Goal: Task Accomplishment & Management: Manage account settings

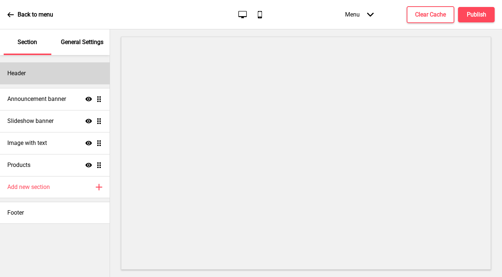
click at [36, 76] on div "Header" at bounding box center [55, 73] width 110 height 22
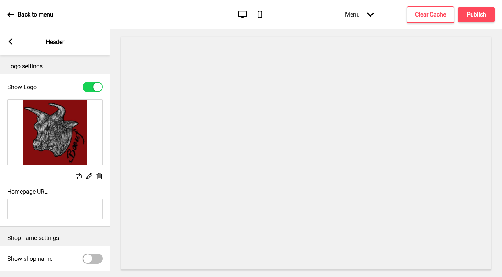
click at [99, 175] on g at bounding box center [99, 176] width 8 height 8
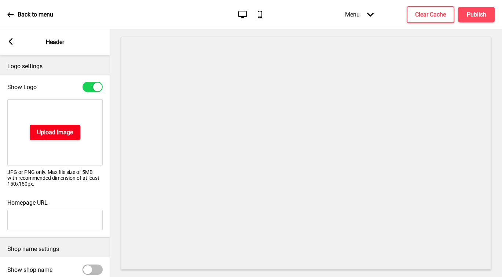
click at [63, 135] on h4 "Upload Image" at bounding box center [55, 132] width 36 height 8
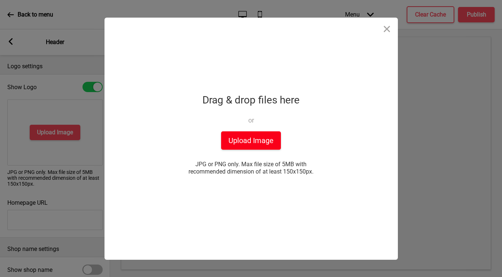
click at [255, 144] on button "Upload Image" at bounding box center [251, 140] width 60 height 18
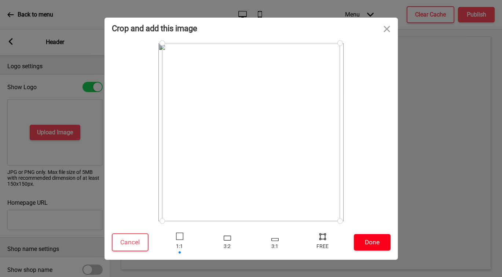
click at [372, 242] on button "Done" at bounding box center [372, 242] width 37 height 17
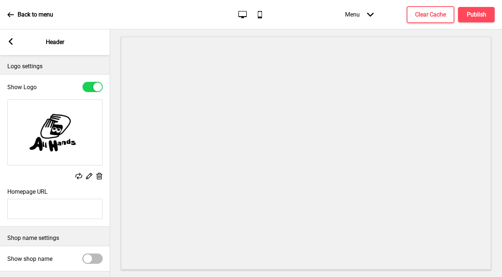
click at [12, 44] on icon at bounding box center [11, 41] width 4 height 7
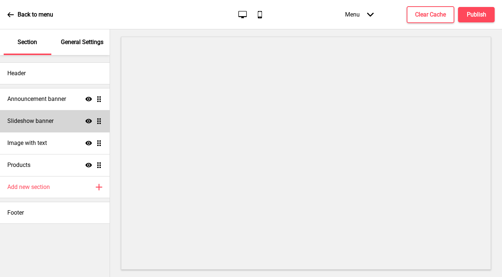
click at [44, 115] on div "Slideshow banner Show Drag" at bounding box center [55, 121] width 110 height 22
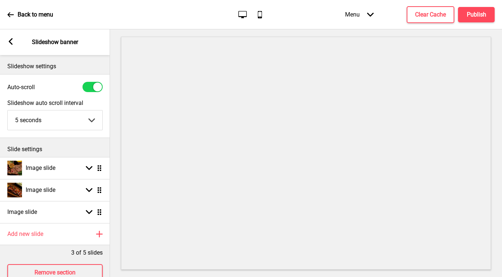
click at [9, 42] on icon at bounding box center [11, 41] width 4 height 7
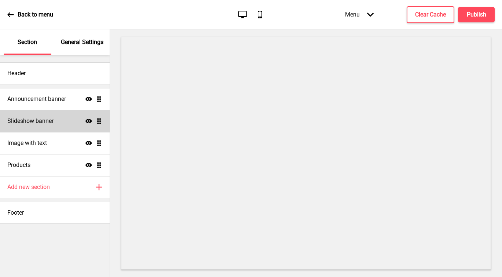
click at [35, 119] on h4 "Slideshow banner" at bounding box center [30, 121] width 46 height 8
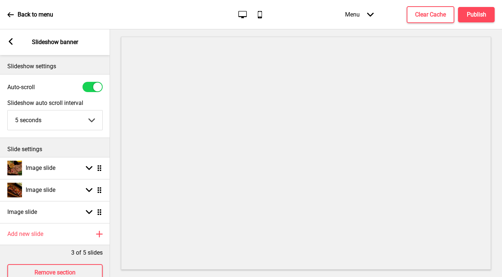
click at [13, 47] on div "Arrow left Slideshow banner" at bounding box center [55, 42] width 110 height 26
click at [11, 40] on rect at bounding box center [10, 41] width 7 height 7
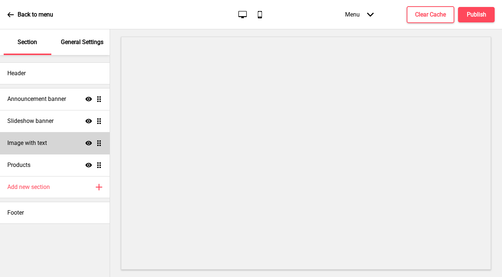
click at [37, 140] on h4 "Image with text" at bounding box center [27, 143] width 40 height 8
select select "center"
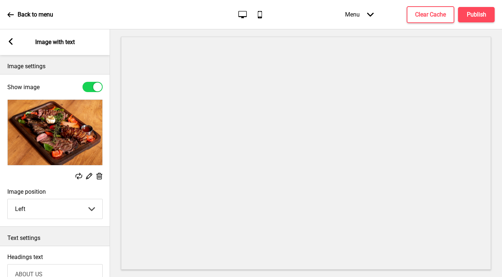
click at [90, 87] on div at bounding box center [93, 87] width 20 height 10
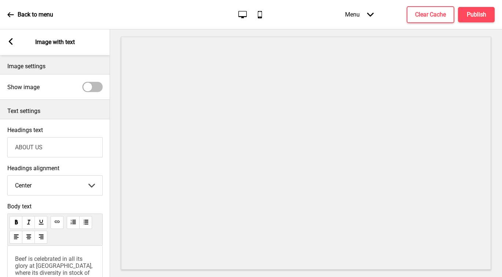
click at [95, 88] on div at bounding box center [93, 87] width 20 height 10
checkbox input "true"
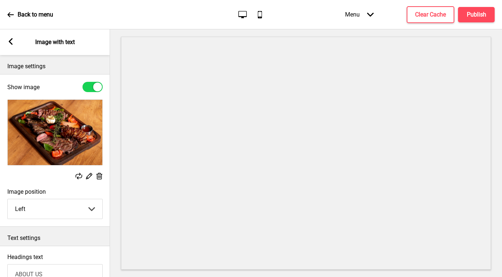
click at [10, 43] on icon at bounding box center [11, 41] width 4 height 7
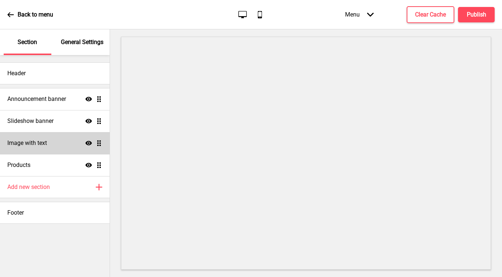
click at [89, 142] on icon "Show" at bounding box center [88, 143] width 7 height 7
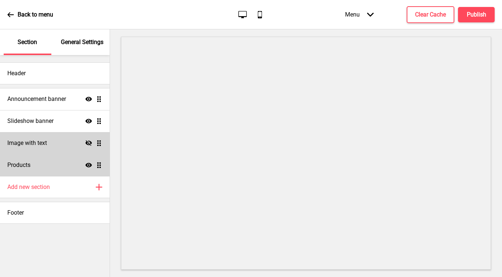
click at [51, 163] on div "Products Show Drag" at bounding box center [55, 165] width 110 height 22
select select "list"
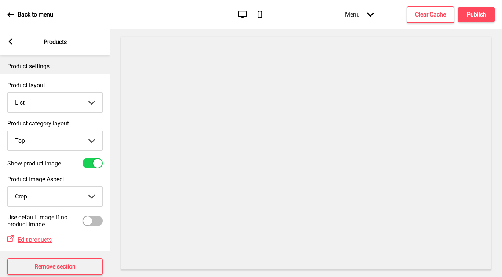
click at [11, 43] on icon at bounding box center [11, 41] width 4 height 7
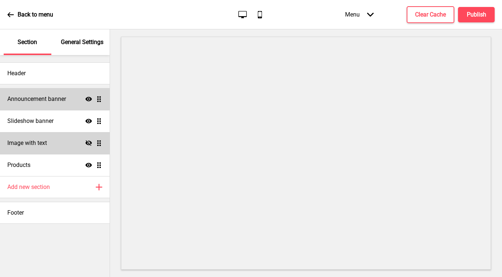
click at [58, 102] on h4 "Announcement banner" at bounding box center [36, 99] width 59 height 8
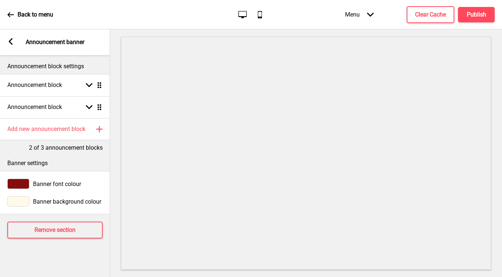
click at [12, 44] on icon at bounding box center [11, 41] width 4 height 7
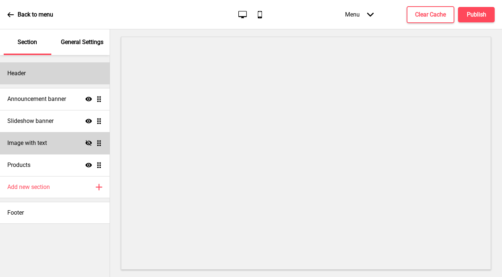
click at [69, 73] on div "Header" at bounding box center [55, 73] width 110 height 22
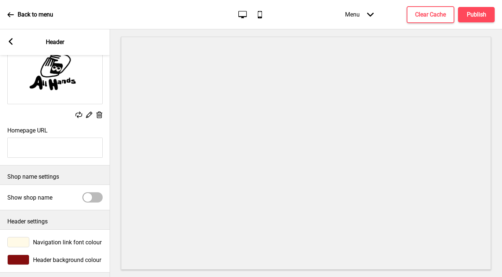
scroll to position [70, 0]
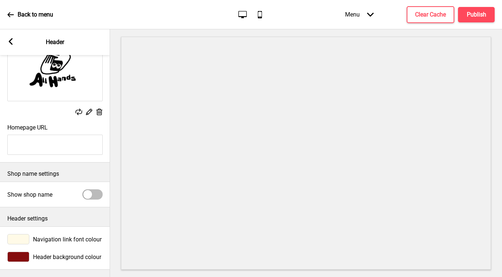
click at [10, 43] on icon at bounding box center [11, 41] width 4 height 7
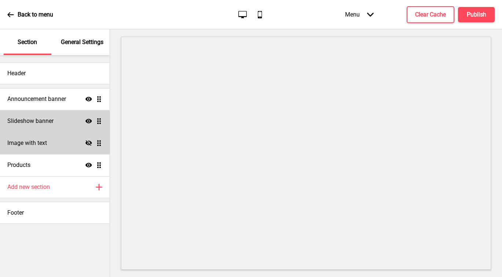
click at [59, 121] on div "Slideshow banner Show Drag" at bounding box center [55, 121] width 110 height 22
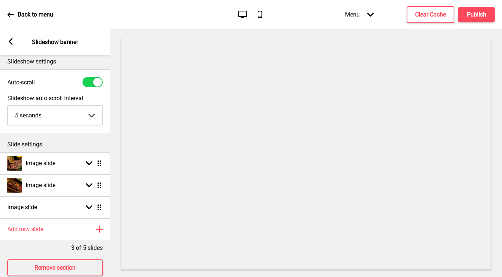
scroll to position [18, 0]
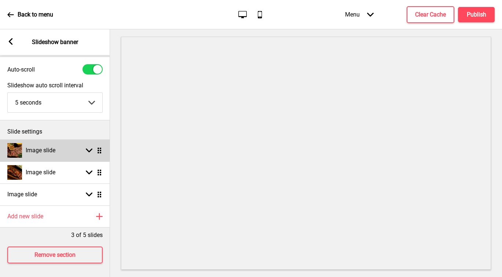
click at [70, 154] on div "Image slide Arrow down Drag" at bounding box center [55, 150] width 110 height 22
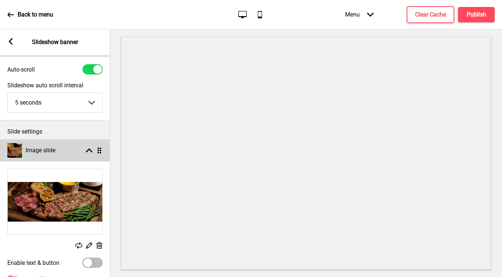
click at [70, 154] on div "Image slide Arrow up Drag" at bounding box center [55, 150] width 110 height 22
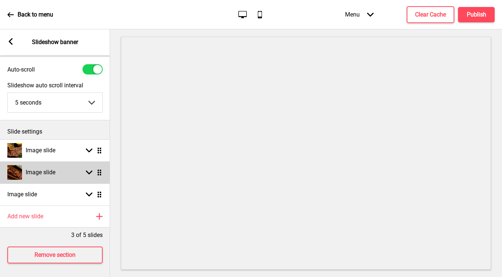
click at [62, 175] on div "Image slide Arrow down Drag" at bounding box center [55, 172] width 110 height 22
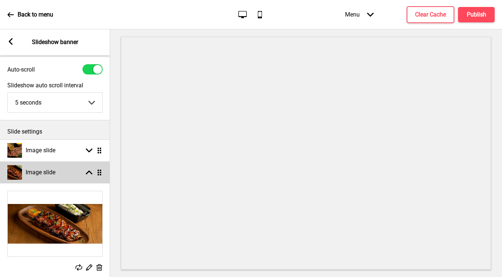
click at [64, 172] on div "Image slide Arrow up Drag" at bounding box center [55, 172] width 110 height 22
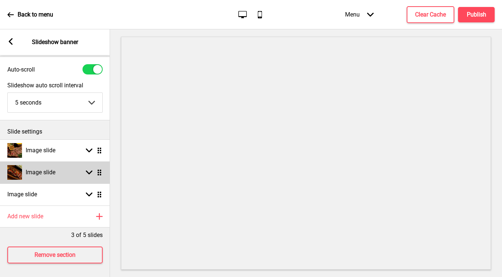
scroll to position [24, 0]
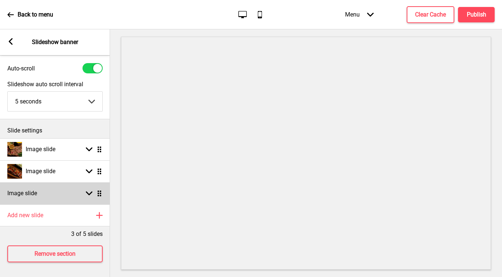
click at [67, 182] on div "Image slide Arrow down Drag" at bounding box center [55, 193] width 110 height 22
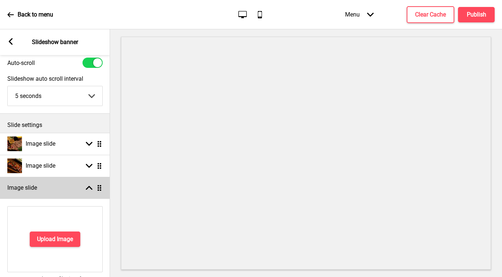
click at [68, 182] on div "Image slide Arrow up Drag" at bounding box center [55, 188] width 110 height 22
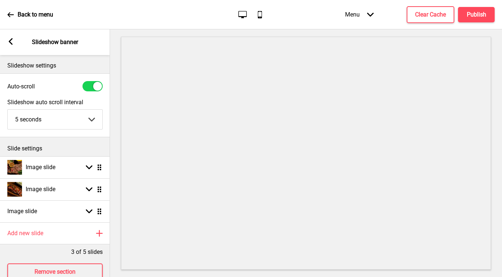
scroll to position [0, 0]
click at [10, 44] on rect at bounding box center [10, 41] width 7 height 7
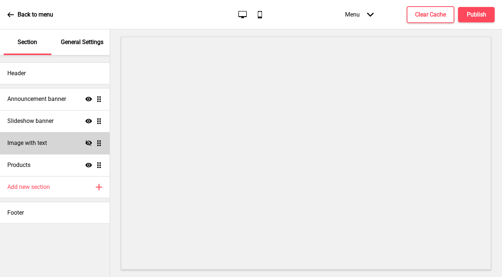
click at [77, 39] on p "General Settings" at bounding box center [82, 42] width 43 height 8
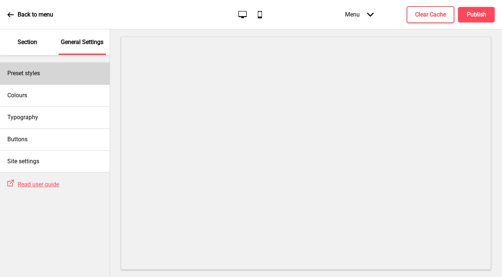
click at [46, 70] on div "Preset styles" at bounding box center [55, 73] width 110 height 22
select select "Custom"
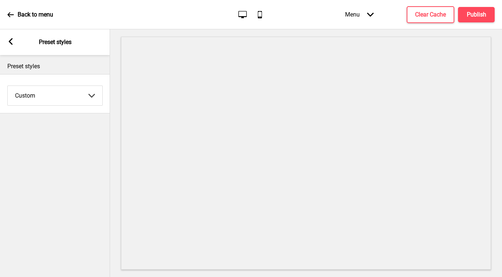
click at [10, 40] on icon at bounding box center [11, 41] width 4 height 7
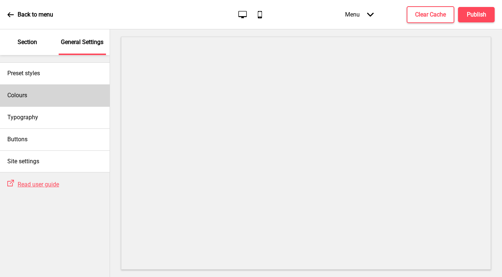
click at [60, 95] on div "Colours" at bounding box center [55, 95] width 110 height 22
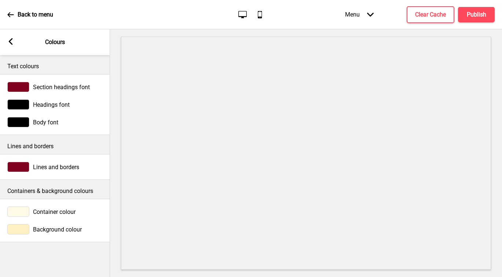
click at [11, 43] on icon at bounding box center [11, 41] width 4 height 7
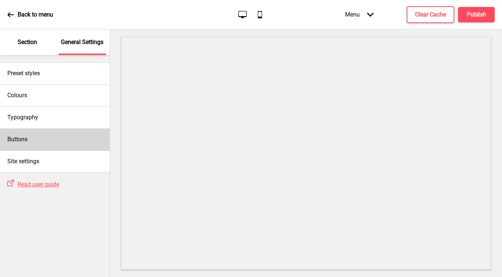
click at [58, 135] on div "Buttons" at bounding box center [55, 139] width 110 height 22
select select "pill"
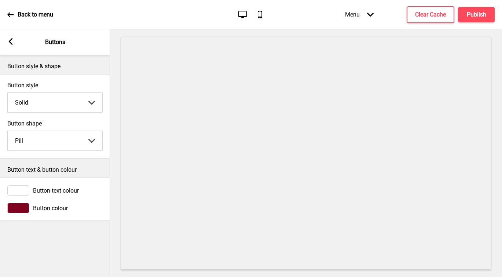
click at [12, 42] on rect at bounding box center [10, 41] width 7 height 7
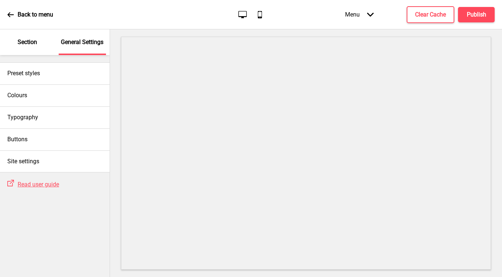
click at [10, 18] on div "Back to menu" at bounding box center [30, 15] width 46 height 20
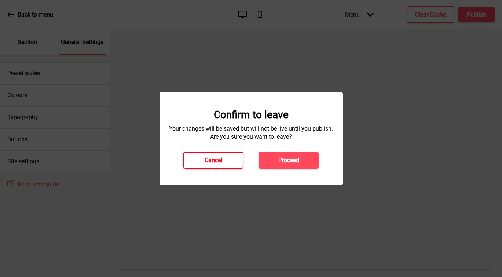
click at [215, 161] on h4 "Cancel" at bounding box center [214, 160] width 18 height 8
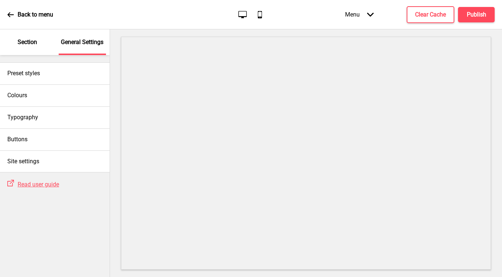
click at [31, 41] on p "Section" at bounding box center [27, 42] width 19 height 8
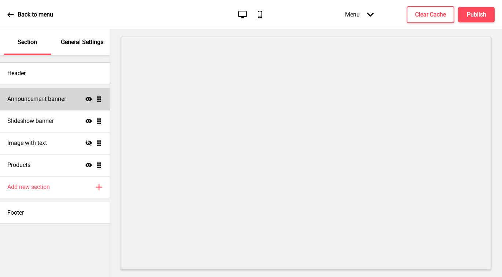
click at [49, 102] on h4 "Announcement banner" at bounding box center [36, 99] width 59 height 8
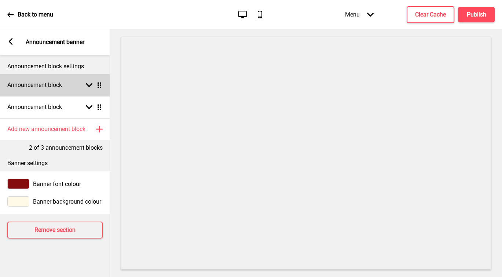
click at [68, 85] on div "Announcement block Arrow down Drag" at bounding box center [55, 85] width 110 height 22
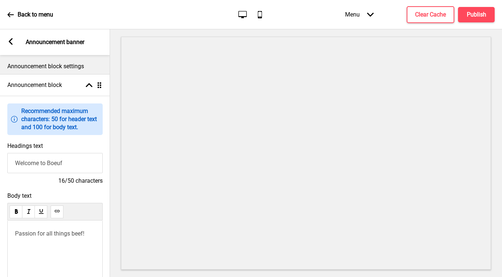
drag, startPoint x: 70, startPoint y: 164, endPoint x: 50, endPoint y: 165, distance: 20.6
click at [50, 165] on input "Welcome to Boeuf" at bounding box center [54, 163] width 95 height 20
type input "Welcome to All Hands"
drag, startPoint x: 86, startPoint y: 234, endPoint x: -7, endPoint y: 229, distance: 93.7
click at [0, 229] on html "Back to menu Desktop Mobile Menu Arrow down Product Page Store Information Chec…" at bounding box center [251, 138] width 502 height 277
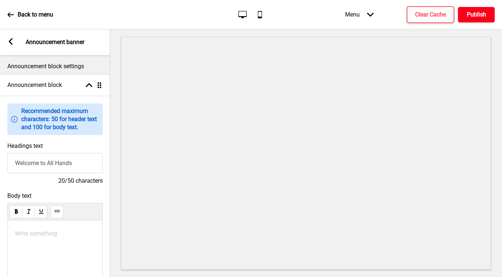
click at [462, 17] on button "Publish" at bounding box center [476, 14] width 37 height 15
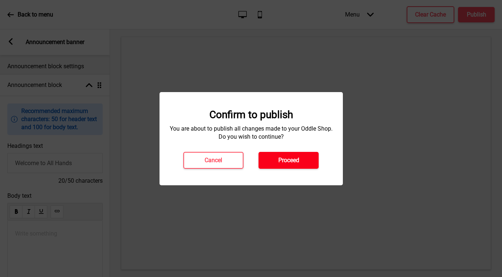
click at [304, 161] on button "Proceed" at bounding box center [289, 160] width 60 height 17
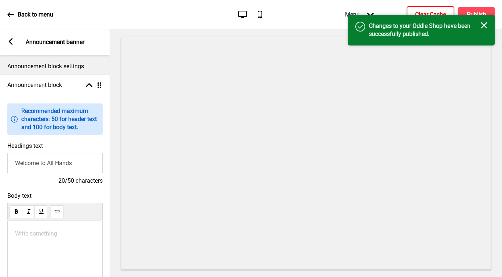
click at [429, 11] on h4 "Clear Cache" at bounding box center [430, 15] width 31 height 8
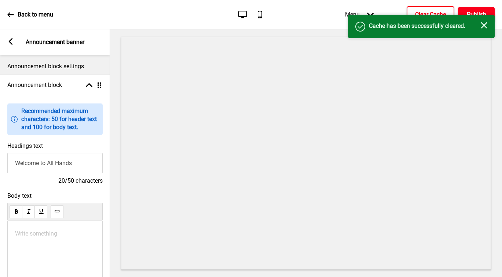
click at [476, 11] on h4 "Publish" at bounding box center [476, 15] width 19 height 8
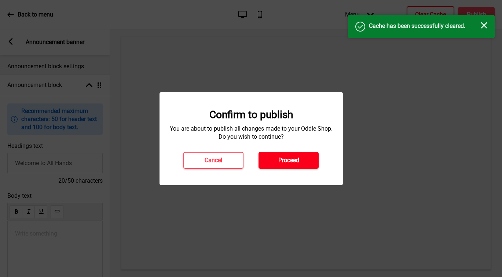
click at [286, 164] on h4 "Proceed" at bounding box center [288, 160] width 21 height 8
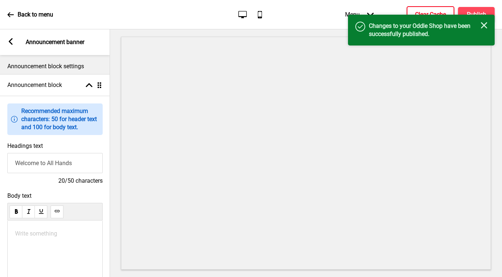
click at [11, 43] on icon at bounding box center [11, 41] width 4 height 7
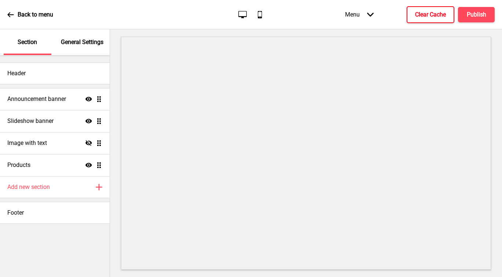
click at [84, 40] on p "General Settings" at bounding box center [82, 42] width 43 height 8
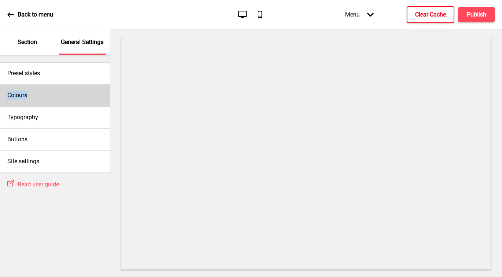
click at [52, 91] on div "Colours" at bounding box center [55, 95] width 110 height 22
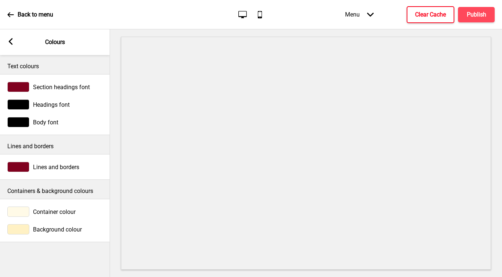
click at [24, 103] on div at bounding box center [18, 104] width 22 height 10
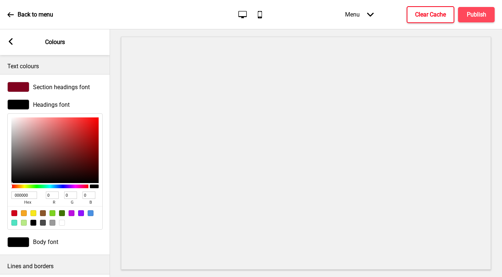
drag, startPoint x: 33, startPoint y: 193, endPoint x: 10, endPoint y: 192, distance: 23.5
click at [10, 192] on div "000000 hex 0 r 0 g 0 b 100 a" at bounding box center [54, 171] width 95 height 116
click at [21, 85] on div at bounding box center [18, 87] width 22 height 10
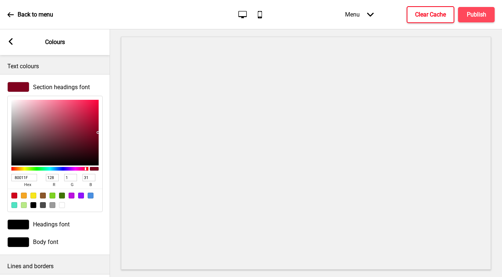
drag, startPoint x: 34, startPoint y: 178, endPoint x: 13, endPoint y: 175, distance: 20.7
click at [13, 175] on input "80011F" at bounding box center [24, 177] width 26 height 7
click at [21, 227] on div at bounding box center [18, 224] width 22 height 10
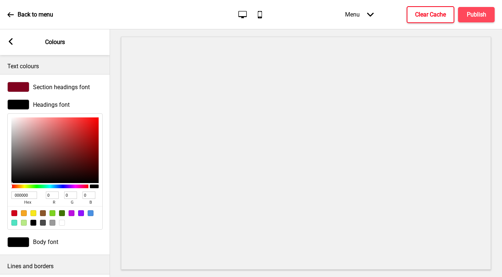
drag, startPoint x: 34, startPoint y: 196, endPoint x: 12, endPoint y: 193, distance: 22.6
click at [12, 193] on input "000000" at bounding box center [24, 194] width 26 height 7
click at [19, 86] on div at bounding box center [18, 87] width 22 height 10
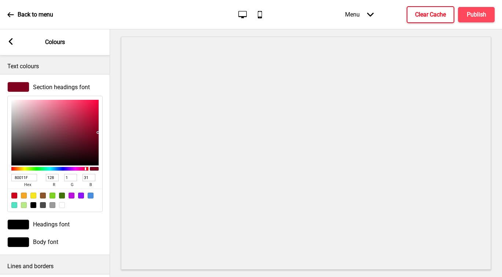
drag, startPoint x: 32, startPoint y: 177, endPoint x: -4, endPoint y: 172, distance: 36.3
click at [0, 172] on html "Back to menu Desktop Mobile Menu Arrow down Product Page Store Information Chec…" at bounding box center [251, 138] width 502 height 277
paste input "000000"
type input "000000"
type input "0"
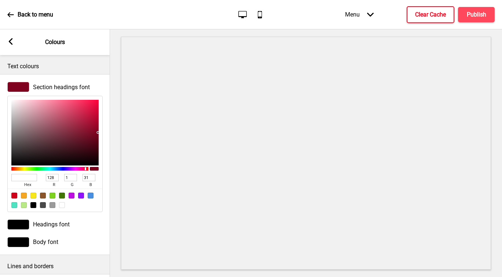
type input "0"
click at [113, 128] on div at bounding box center [306, 153] width 392 height 248
click at [472, 16] on h4 "Publish" at bounding box center [476, 15] width 19 height 8
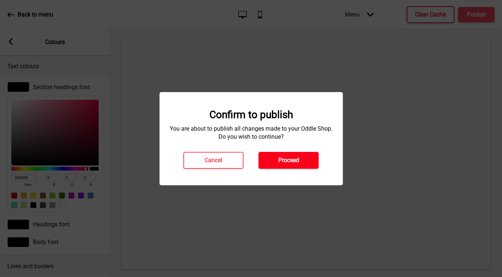
click at [298, 159] on h4 "Proceed" at bounding box center [288, 160] width 21 height 8
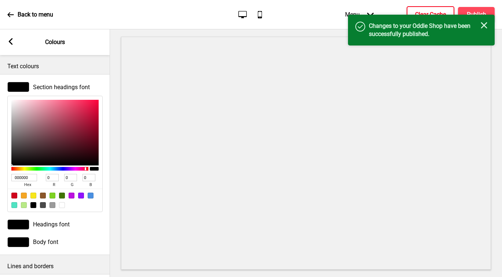
click at [436, 11] on h4 "Clear Cache" at bounding box center [430, 15] width 31 height 8
click at [486, 26] on icon "Close" at bounding box center [484, 25] width 7 height 7
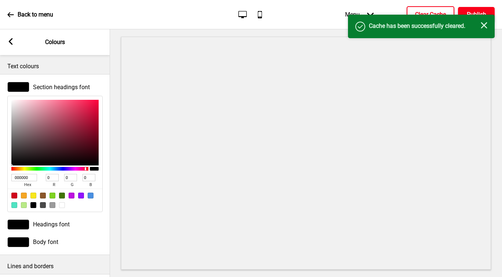
click at [478, 12] on h4 "Publish" at bounding box center [476, 15] width 19 height 8
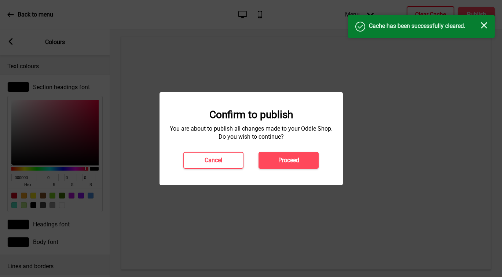
drag, startPoint x: 304, startPoint y: 158, endPoint x: 292, endPoint y: 114, distance: 46.0
click at [304, 158] on button "Proceed" at bounding box center [289, 160] width 60 height 17
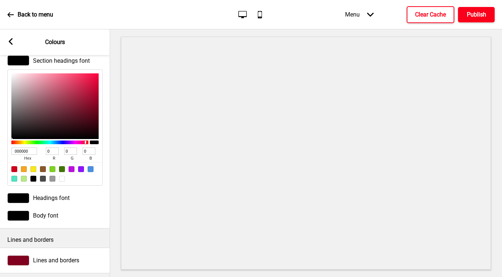
scroll to position [26, 0]
click at [62, 178] on div at bounding box center [62, 179] width 6 height 6
type input "FFFFFF"
type input "255"
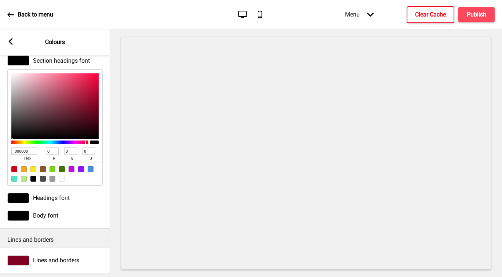
type input "255"
click at [32, 176] on div at bounding box center [33, 179] width 6 height 6
type input "000000"
type input "0"
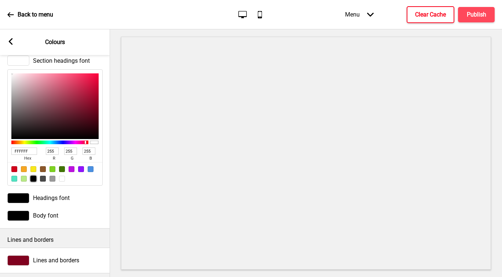
type input "0"
click at [21, 196] on div at bounding box center [18, 198] width 22 height 10
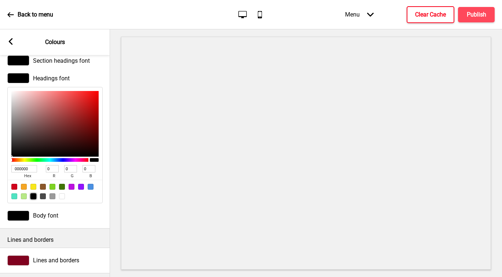
click at [33, 196] on div at bounding box center [33, 196] width 6 height 6
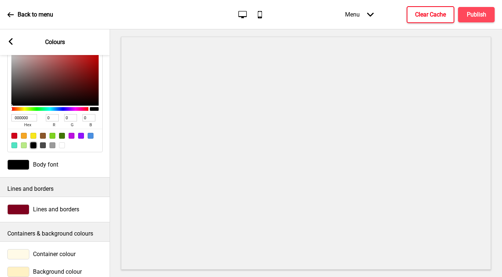
scroll to position [98, 0]
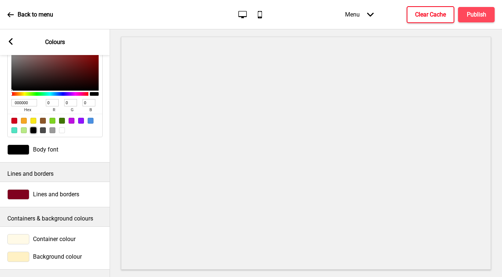
click at [21, 189] on div at bounding box center [18, 194] width 22 height 10
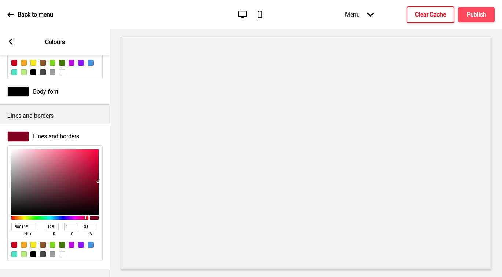
scroll to position [153, 0]
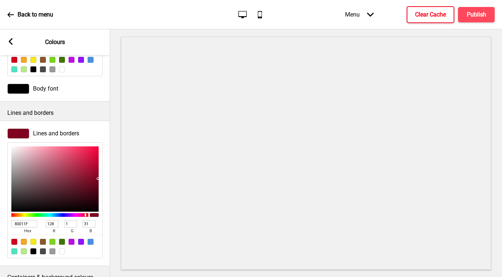
type input "BCAFB2"
type input "188"
type input "175"
type input "178"
click at [17, 163] on div at bounding box center [54, 179] width 87 height 66
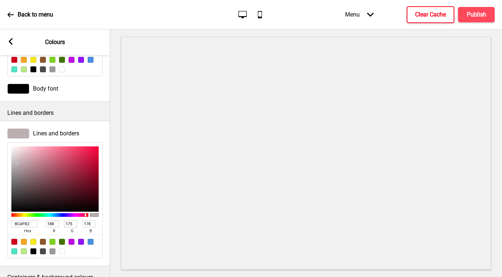
type input "A69196"
type input "166"
type input "145"
type input "150"
click at [22, 169] on div at bounding box center [54, 179] width 87 height 66
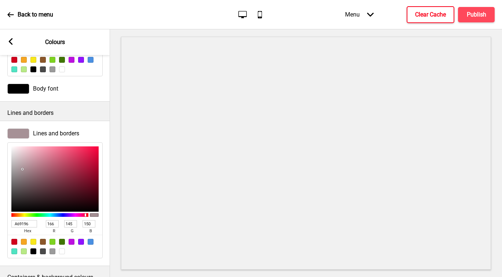
type input "806C71"
type input "128"
type input "108"
type input "113"
click at [25, 179] on div at bounding box center [54, 179] width 87 height 66
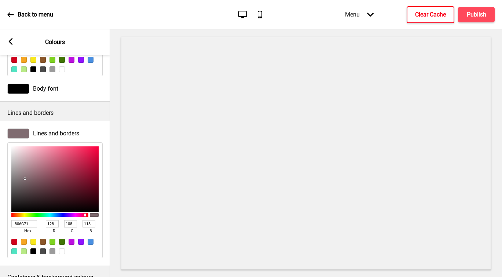
type input "C4AFB4"
type input "196"
type input "175"
type input "180"
click at [21, 161] on div at bounding box center [54, 179] width 87 height 66
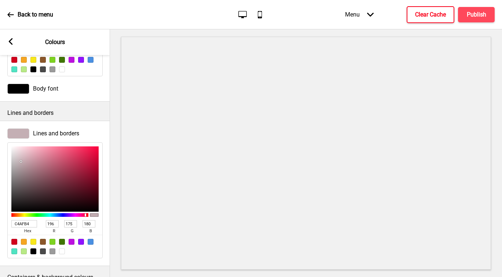
type input "EFC1CC"
type input "239"
type input "193"
type input "204"
click at [28, 150] on div at bounding box center [54, 179] width 87 height 66
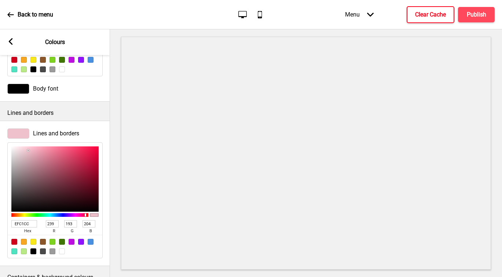
click at [62, 250] on div at bounding box center [62, 251] width 6 height 6
type input "FFFFFF"
type input "255"
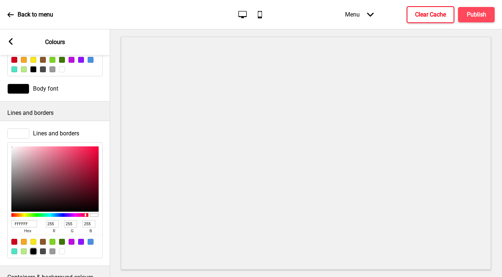
click at [33, 250] on div at bounding box center [33, 251] width 6 height 6
type input "000000"
type input "0"
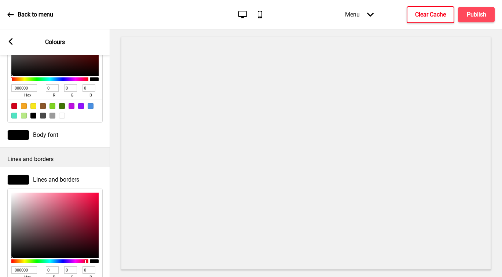
scroll to position [101, 0]
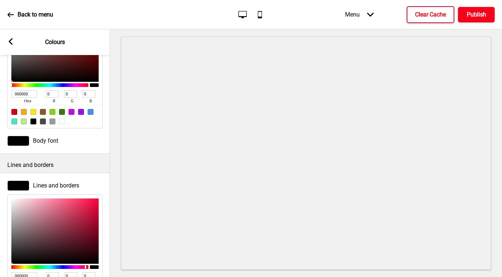
click at [465, 17] on button "Publish" at bounding box center [476, 14] width 37 height 15
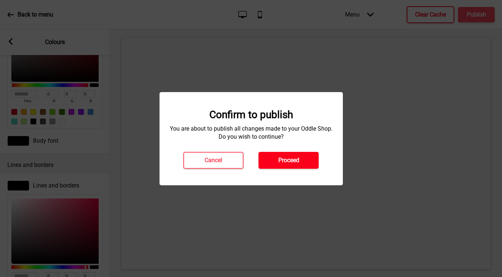
click at [294, 160] on h4 "Proceed" at bounding box center [288, 160] width 21 height 8
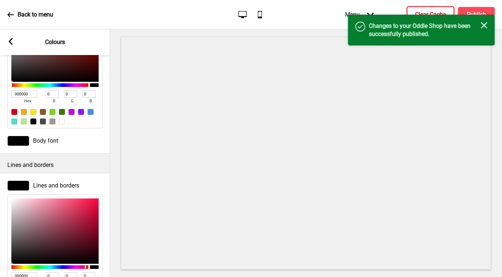
click at [444, 10] on button "Clear Cache" at bounding box center [431, 14] width 48 height 17
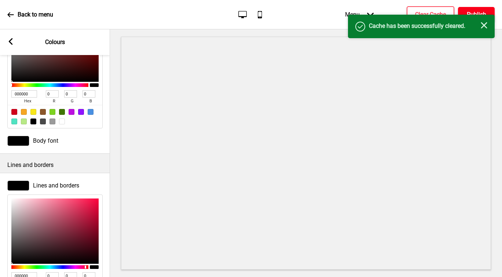
click at [484, 12] on h4 "Publish" at bounding box center [476, 15] width 19 height 8
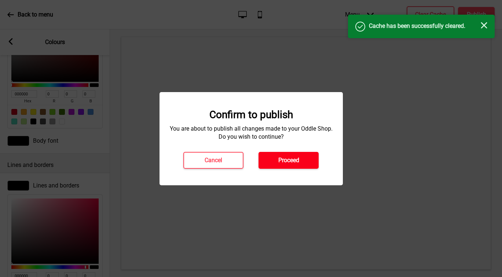
click at [301, 164] on button "Proceed" at bounding box center [289, 160] width 60 height 17
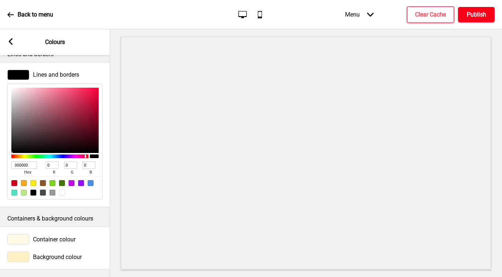
scroll to position [0, 0]
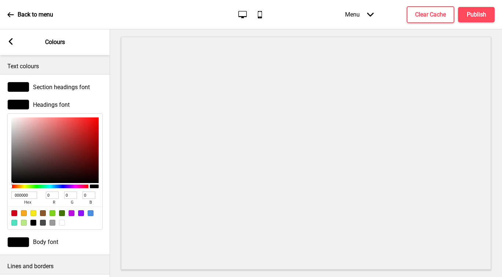
click at [11, 43] on icon at bounding box center [11, 41] width 4 height 7
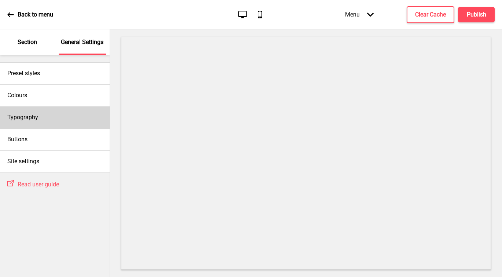
click at [41, 117] on div "Typography" at bounding box center [55, 117] width 110 height 22
select select "Hammersmith One"
select select "Cabin"
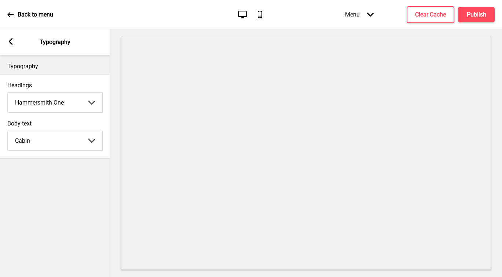
click at [11, 44] on icon at bounding box center [11, 41] width 4 height 7
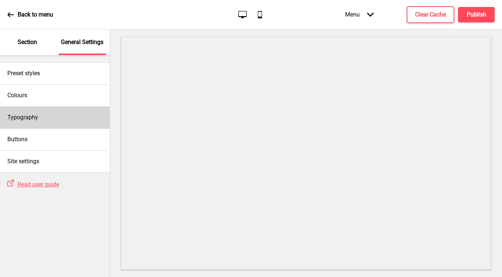
click at [40, 115] on div "Typography" at bounding box center [55, 117] width 110 height 22
select select "Hammersmith One"
select select "Cabin"
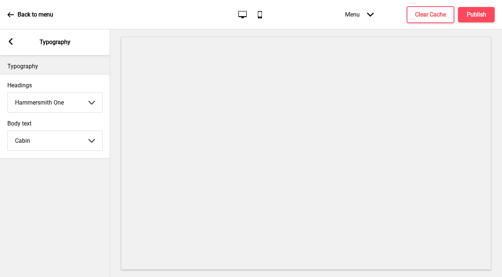
click at [45, 106] on select "Abhaya Libre Abril Fatface Adobe Garamond Pro Arimo Arsenal Arvo Berkshire Swas…" at bounding box center [55, 102] width 95 height 19
select select "Lato"
click at [8, 93] on select "Abhaya Libre Abril Fatface Adobe Garamond Pro Arimo Arsenal Arvo Berkshire Swas…" at bounding box center [55, 102] width 95 height 19
click at [50, 140] on select "Abhaya Libre Abril Fatface Adobe Garamond Pro Arimo Arsenal Arvo Berkshire Swas…" at bounding box center [55, 140] width 95 height 19
select select "Lato"
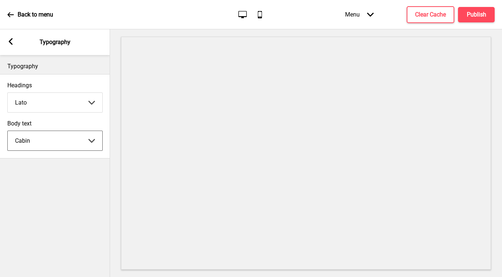
click at [8, 131] on select "Abhaya Libre Abril Fatface Adobe Garamond Pro Arimo Arsenal Arvo Berkshire Swas…" at bounding box center [55, 140] width 95 height 19
click at [44, 103] on select "Abhaya Libre Abril Fatface Adobe Garamond Pro Arimo Arsenal Arvo Berkshire Swas…" at bounding box center [55, 102] width 95 height 19
click at [12, 41] on rect at bounding box center [10, 41] width 7 height 7
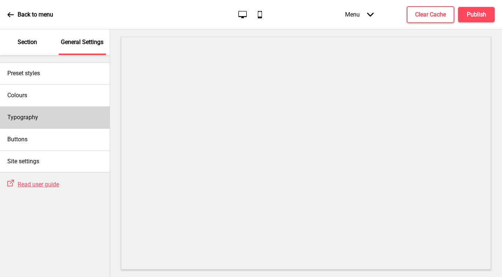
click at [43, 118] on div "Typography" at bounding box center [55, 117] width 110 height 22
select select "Lato"
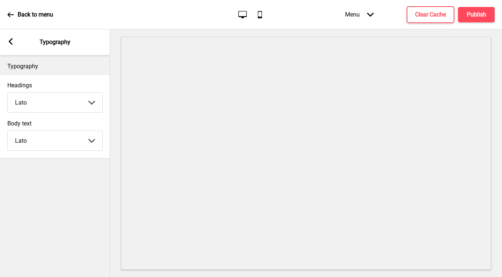
click at [46, 101] on select "Abhaya Libre Abril Fatface Adobe Garamond Pro Arimo Arsenal Arvo Berkshire Swas…" at bounding box center [55, 102] width 95 height 19
click at [8, 93] on select "Abhaya Libre Abril Fatface Adobe Garamond Pro Arimo Arsenal Arvo Berkshire Swas…" at bounding box center [55, 102] width 95 height 19
click at [50, 106] on select "Abhaya Libre Abril Fatface Adobe Garamond Pro Arimo Arsenal Arvo Berkshire Swas…" at bounding box center [55, 102] width 95 height 19
click at [8, 93] on select "Abhaya Libre Abril Fatface Adobe Garamond Pro Arimo Arsenal Arvo Berkshire Swas…" at bounding box center [55, 102] width 95 height 19
click at [40, 106] on select "Abhaya Libre Abril Fatface Adobe Garamond Pro Arimo Arsenal Arvo Berkshire Swas…" at bounding box center [55, 102] width 95 height 19
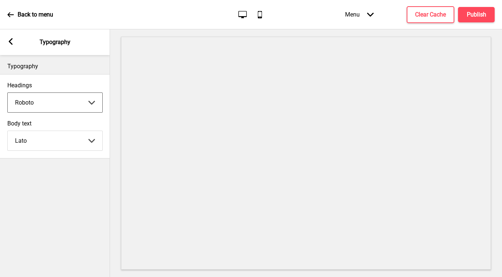
click at [8, 93] on select "Abhaya Libre Abril Fatface Adobe Garamond Pro Arimo Arsenal Arvo Berkshire Swas…" at bounding box center [55, 102] width 95 height 19
click at [44, 103] on select "Abhaya Libre Abril Fatface Adobe Garamond Pro Arimo Arsenal Arvo Berkshire Swas…" at bounding box center [55, 102] width 95 height 19
select select "Lato"
click at [8, 93] on select "Abhaya Libre Abril Fatface Adobe Garamond Pro Arimo Arsenal Arvo Berkshire Swas…" at bounding box center [55, 102] width 95 height 19
click at [11, 40] on icon at bounding box center [11, 41] width 4 height 7
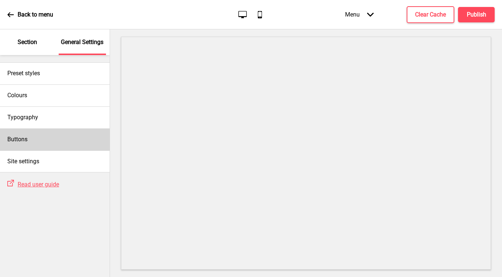
click at [63, 145] on div "Buttons" at bounding box center [55, 139] width 110 height 22
select select "pill"
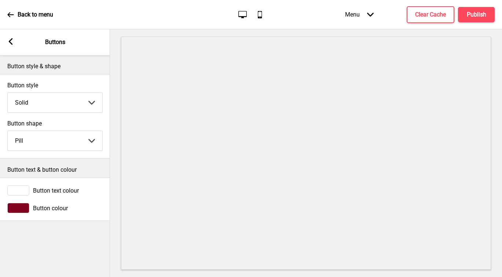
click at [24, 208] on div at bounding box center [18, 208] width 22 height 10
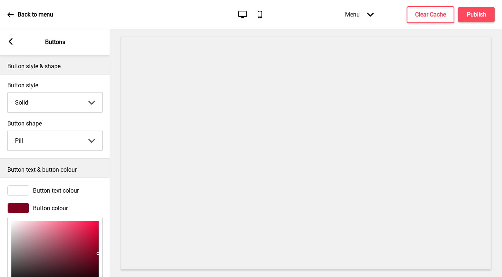
scroll to position [55, 0]
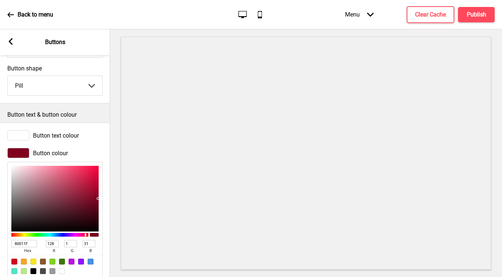
type input "6F6A6B"
type input "111"
type input "106"
type input "107"
click at [15, 203] on div at bounding box center [54, 199] width 87 height 66
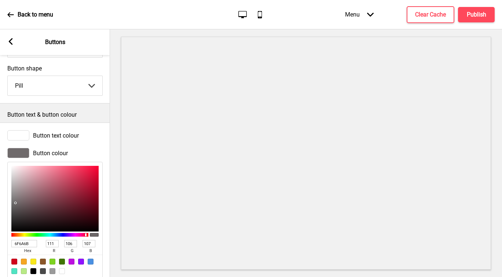
type input "4A4647"
type input "74"
type input "70"
type input "71"
click at [15, 212] on div at bounding box center [54, 199] width 87 height 66
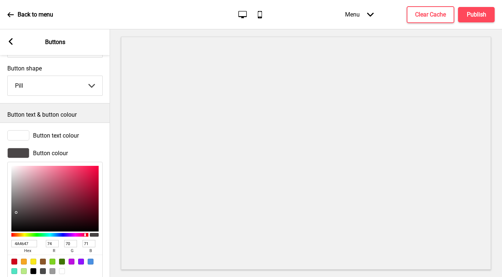
type input "2D2C2C"
type input "45"
type input "44"
type input "2D2B2B"
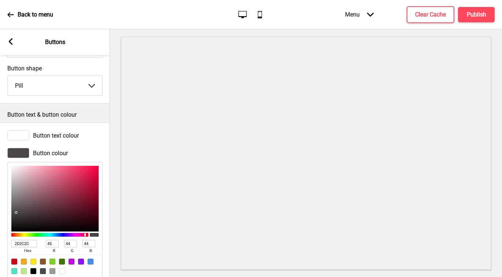
type input "43"
click at [14, 220] on div at bounding box center [54, 199] width 87 height 66
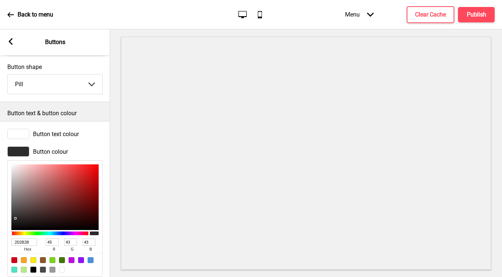
scroll to position [76, 0]
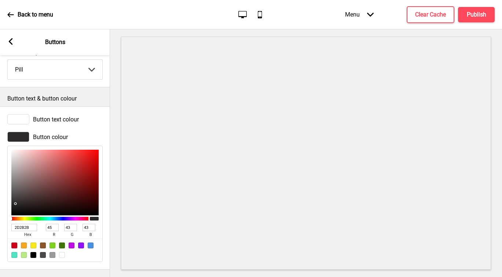
type input "181717"
type input "24"
type input "23"
click at [15, 204] on div at bounding box center [54, 183] width 87 height 66
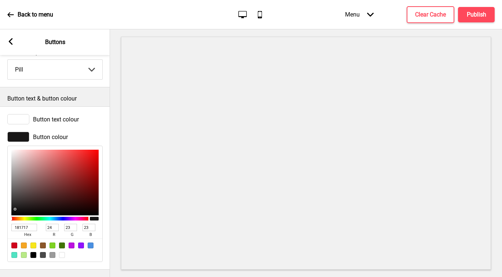
click at [12, 44] on icon at bounding box center [11, 41] width 4 height 7
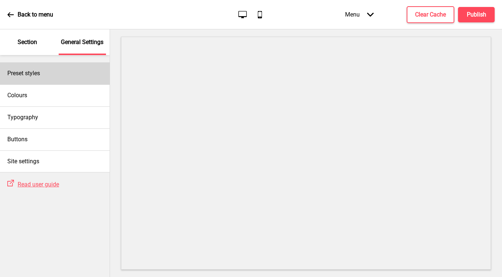
click at [44, 78] on div "Preset styles" at bounding box center [55, 73] width 110 height 22
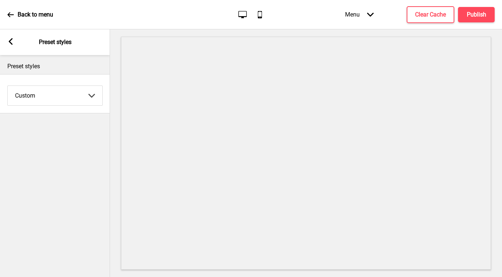
click at [29, 87] on select "Coffee Contrast Dark Earth Marine Minimalist Modern Oddle Pastel Yellow Fruits …" at bounding box center [55, 95] width 95 height 19
select select "coffee"
click at [8, 86] on select "Coffee Contrast Dark Earth Marine Minimalist Modern Oddle Pastel Yellow Fruits …" at bounding box center [55, 95] width 95 height 19
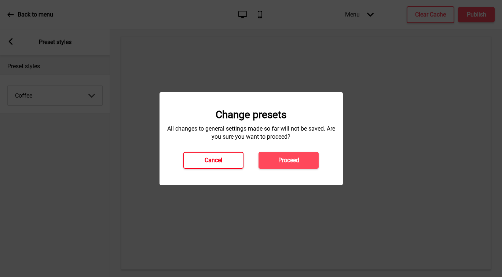
drag, startPoint x: 195, startPoint y: 160, endPoint x: 190, endPoint y: 159, distance: 4.5
click at [194, 160] on button "Cancel" at bounding box center [213, 160] width 60 height 17
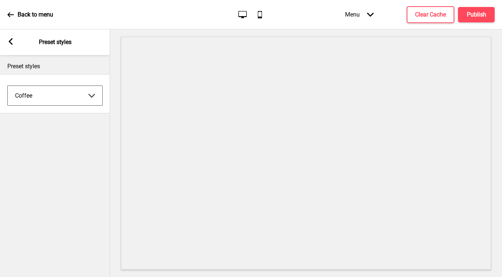
click at [21, 91] on select "Coffee Contrast Dark Earth Marine Minimalist Modern Oddle Pastel Yellow Fruits …" at bounding box center [55, 95] width 95 height 19
click at [12, 44] on icon at bounding box center [11, 41] width 4 height 7
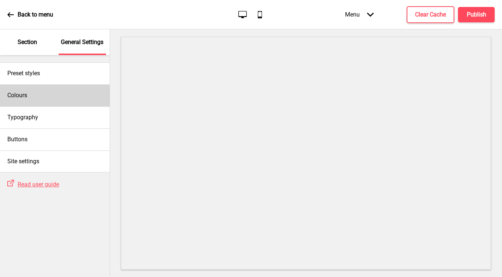
click at [38, 85] on div "Colours" at bounding box center [55, 95] width 110 height 22
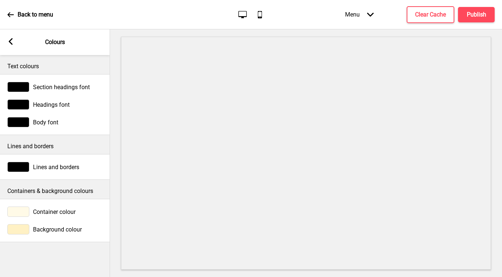
click at [11, 42] on rect at bounding box center [10, 41] width 7 height 7
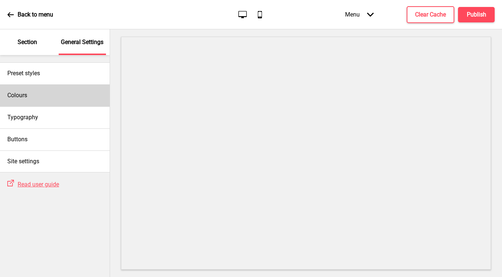
click at [34, 90] on div "Colours" at bounding box center [55, 95] width 110 height 22
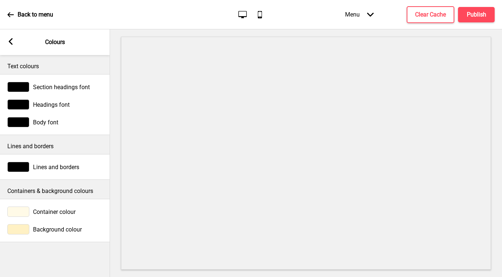
click at [14, 45] on div "Arrow left Colours" at bounding box center [55, 42] width 110 height 26
click at [9, 44] on rect at bounding box center [10, 41] width 7 height 7
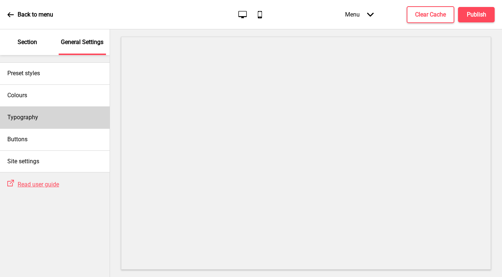
click at [37, 118] on h4 "Typography" at bounding box center [22, 117] width 31 height 8
select select "Lato"
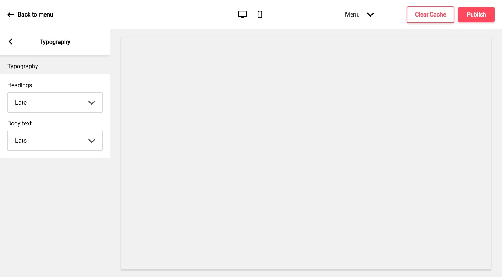
click at [9, 38] on div "Arrow left Typography" at bounding box center [55, 42] width 110 height 26
click at [11, 42] on rect at bounding box center [10, 41] width 7 height 7
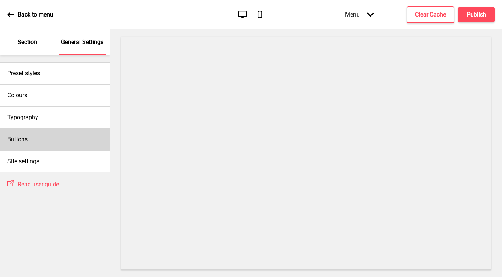
click at [46, 136] on div "Buttons" at bounding box center [55, 139] width 110 height 22
select select "pill"
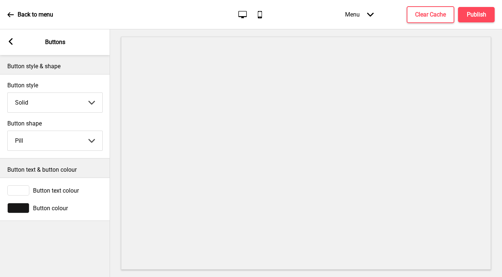
click at [10, 44] on rect at bounding box center [10, 41] width 7 height 7
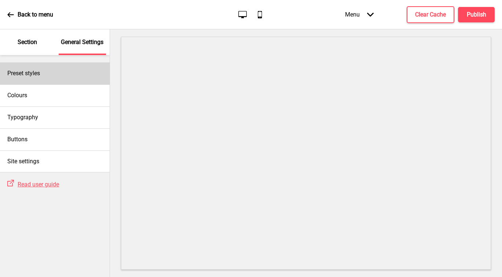
click at [42, 69] on div "Preset styles" at bounding box center [55, 73] width 110 height 22
select select "Custom"
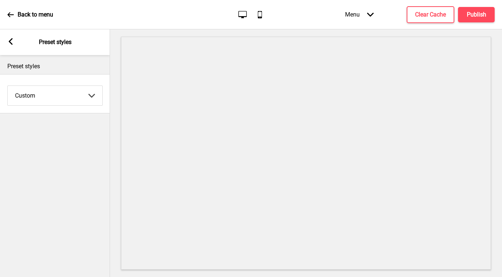
click at [10, 40] on icon at bounding box center [11, 41] width 4 height 7
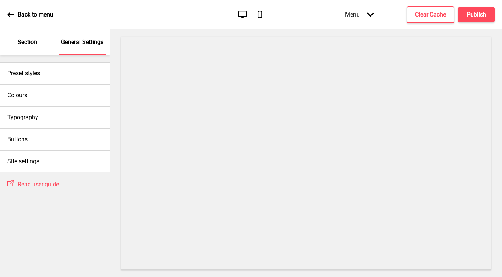
click at [32, 43] on p "Section" at bounding box center [27, 42] width 19 height 8
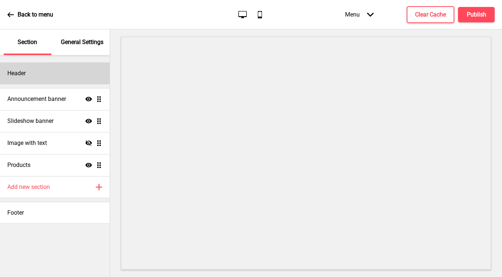
click at [35, 70] on div "Header" at bounding box center [55, 73] width 110 height 22
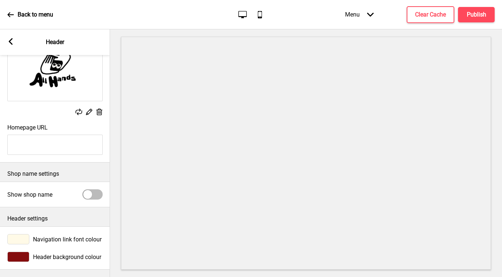
scroll to position [70, 0]
click at [22, 252] on div at bounding box center [18, 257] width 22 height 10
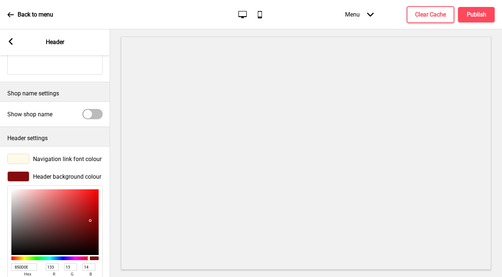
scroll to position [189, 0]
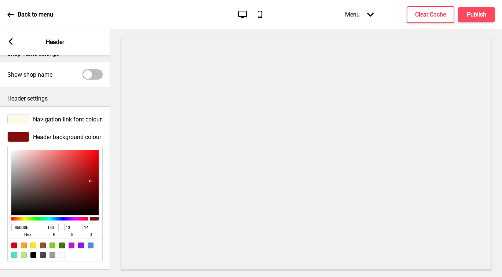
type input "534F4F"
type input "83"
type input "79"
click at [15, 189] on div at bounding box center [54, 183] width 87 height 66
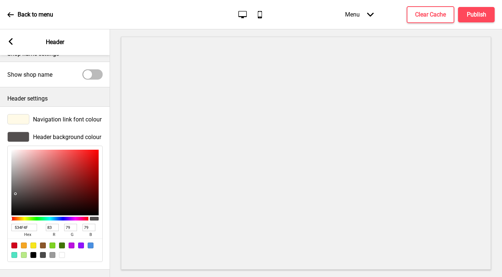
type input "796F6F"
type input "121"
type input "111"
click at [19, 179] on div at bounding box center [54, 183] width 87 height 66
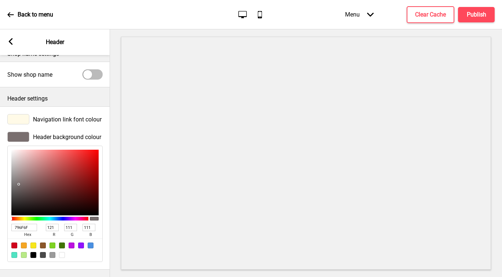
type input "333030"
type input "51"
type input "48"
click at [17, 197] on div at bounding box center [54, 183] width 87 height 66
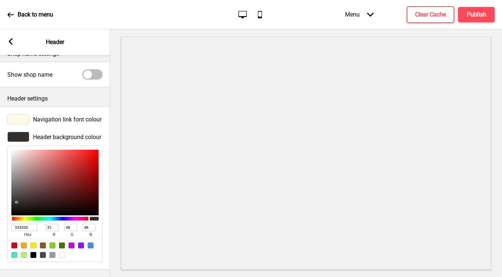
type input "272525"
type input "39"
type input "37"
click at [14, 200] on div at bounding box center [54, 183] width 87 height 66
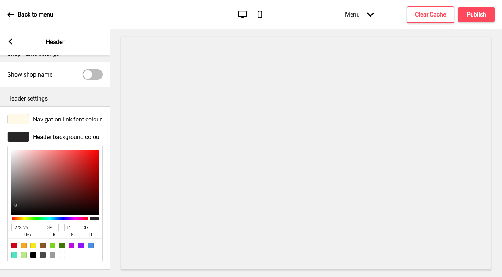
type input "383333"
type input "56"
type input "51"
click at [19, 195] on div at bounding box center [54, 183] width 87 height 66
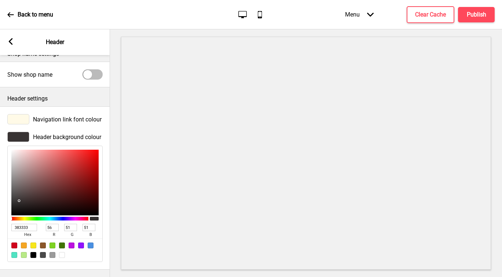
type input "282626"
type input "40"
type input "38"
click at [16, 200] on div at bounding box center [54, 183] width 87 height 66
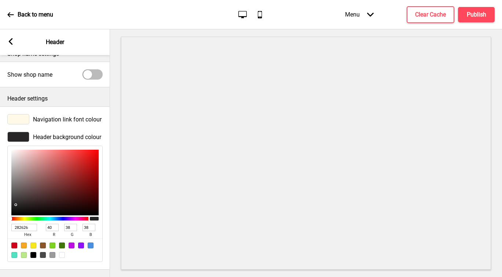
click at [12, 45] on div "Arrow left" at bounding box center [10, 42] width 7 height 8
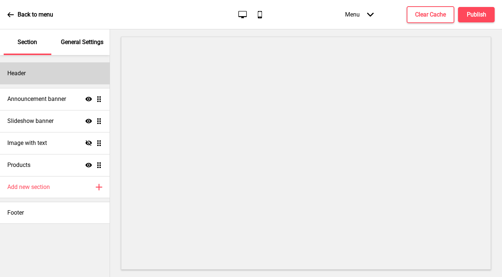
click at [41, 81] on div "Header" at bounding box center [55, 73] width 110 height 22
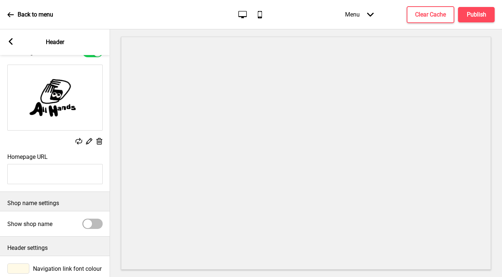
scroll to position [70, 0]
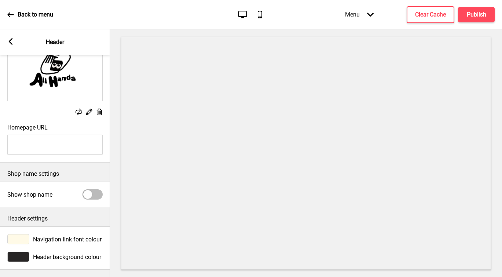
click at [12, 41] on rect at bounding box center [10, 41] width 7 height 7
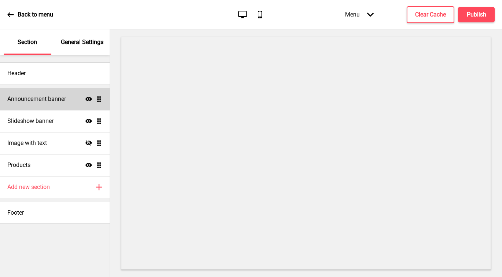
click at [47, 96] on h4 "Announcement banner" at bounding box center [36, 99] width 59 height 8
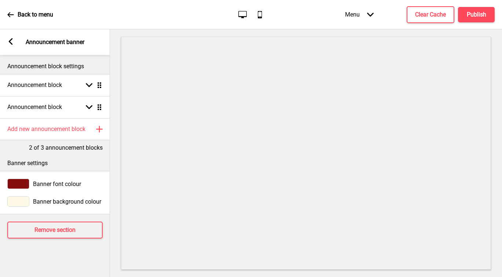
click at [21, 183] on div at bounding box center [18, 184] width 22 height 10
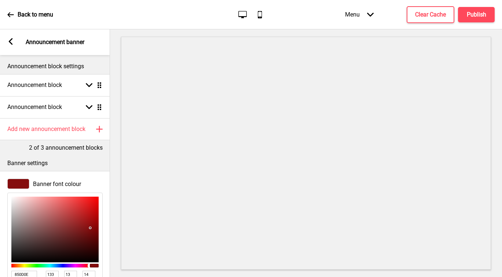
type input "272525"
type input "39"
type input "37"
click at [15, 252] on div at bounding box center [54, 230] width 87 height 66
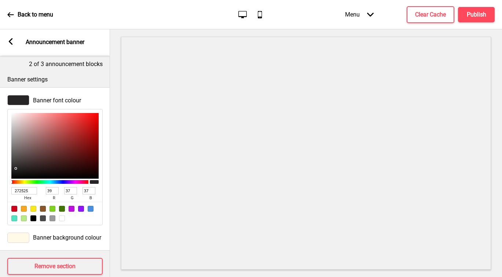
scroll to position [84, 0]
click at [8, 41] on rect at bounding box center [10, 41] width 7 height 7
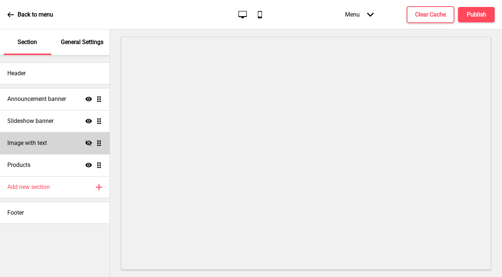
click at [40, 144] on h4 "Image with text" at bounding box center [27, 143] width 40 height 8
select select "center"
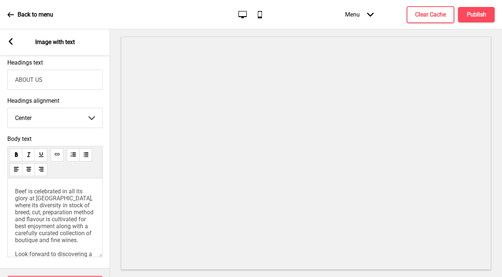
scroll to position [230, 0]
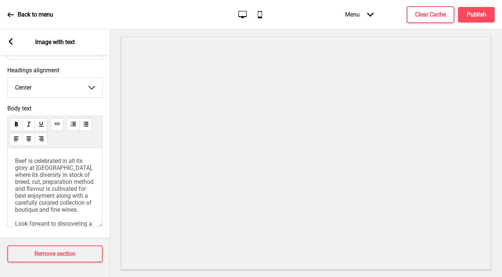
click at [10, 41] on icon at bounding box center [11, 41] width 4 height 7
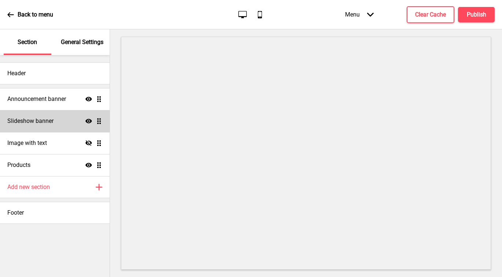
click at [36, 123] on h4 "Slideshow banner" at bounding box center [30, 121] width 46 height 8
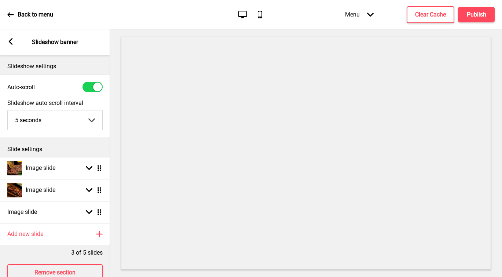
click at [8, 40] on rect at bounding box center [10, 41] width 7 height 7
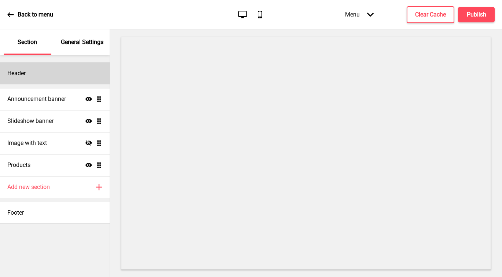
click at [45, 76] on div "Header" at bounding box center [55, 73] width 110 height 22
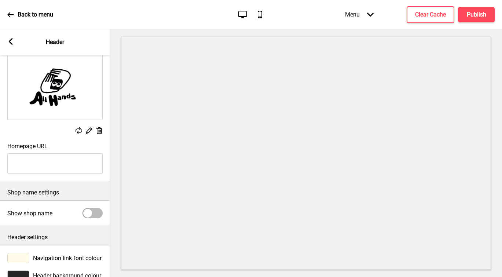
scroll to position [70, 0]
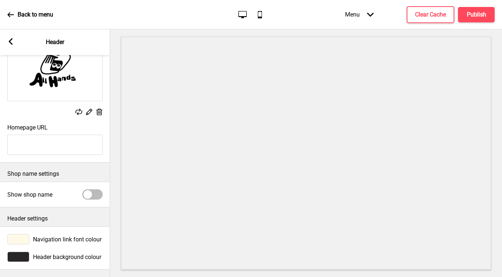
click at [22, 252] on div at bounding box center [18, 257] width 22 height 10
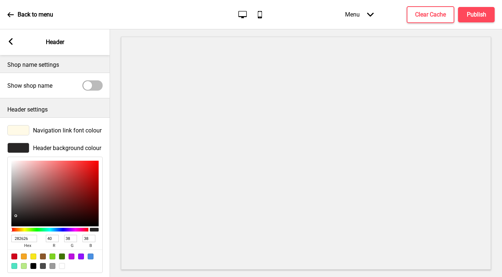
scroll to position [189, 0]
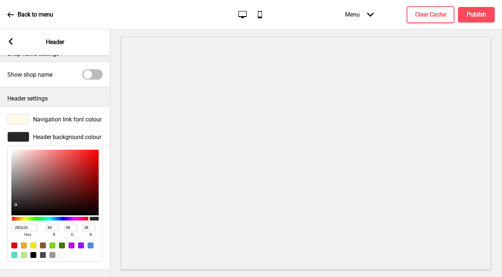
drag, startPoint x: 30, startPoint y: 223, endPoint x: 12, endPoint y: 220, distance: 18.2
click at [12, 224] on input "282626" at bounding box center [24, 227] width 26 height 7
click at [9, 41] on icon at bounding box center [11, 41] width 4 height 7
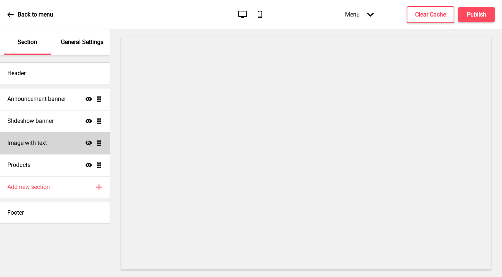
click at [46, 141] on h4 "Image with text" at bounding box center [27, 143] width 40 height 8
select select "center"
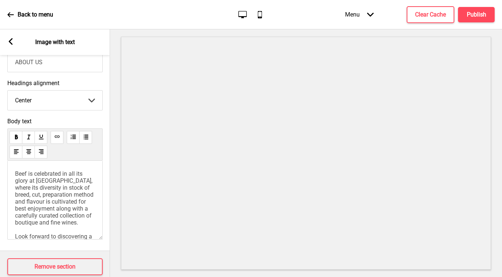
scroll to position [230, 0]
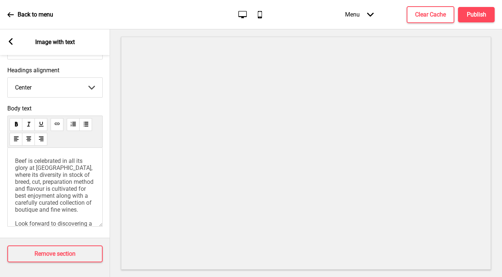
click at [9, 40] on rect at bounding box center [10, 41] width 7 height 7
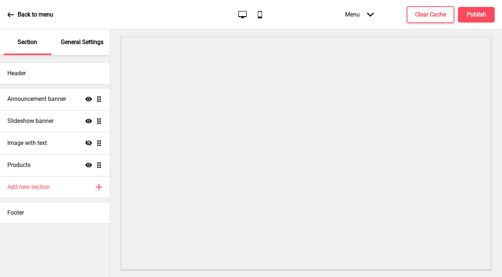
click at [74, 47] on div "General Settings" at bounding box center [83, 42] width 48 height 26
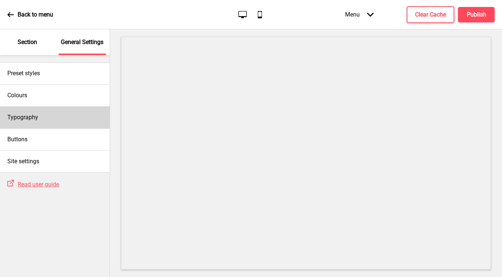
click at [46, 116] on div "Typography" at bounding box center [55, 117] width 110 height 22
select select "Lato"
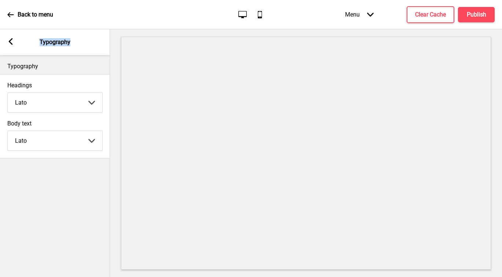
click at [12, 46] on div "Arrow left Typography" at bounding box center [55, 42] width 110 height 26
click at [12, 40] on rect at bounding box center [10, 41] width 7 height 7
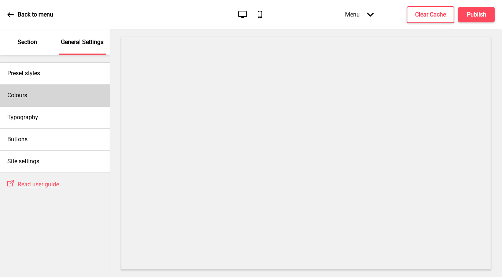
click at [36, 94] on div "Colours" at bounding box center [55, 95] width 110 height 22
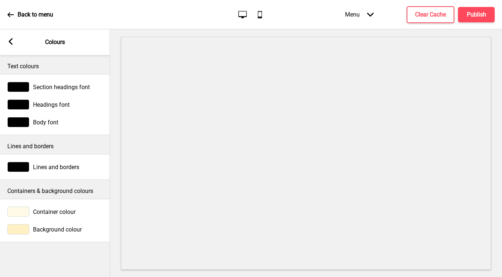
click at [24, 122] on div at bounding box center [18, 122] width 22 height 10
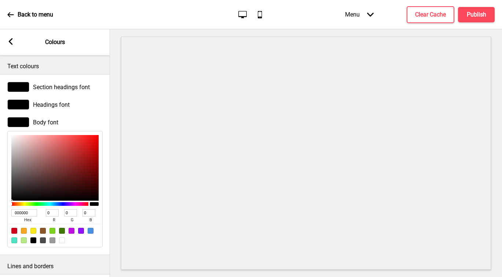
drag, startPoint x: 35, startPoint y: 211, endPoint x: 16, endPoint y: 209, distance: 19.2
click at [16, 209] on input "000000" at bounding box center [24, 212] width 26 height 7
click at [21, 103] on div at bounding box center [18, 104] width 22 height 10
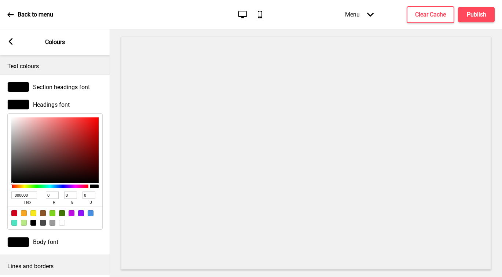
click at [24, 80] on div "Section headings font" at bounding box center [55, 87] width 110 height 18
click at [24, 83] on div at bounding box center [18, 87] width 22 height 10
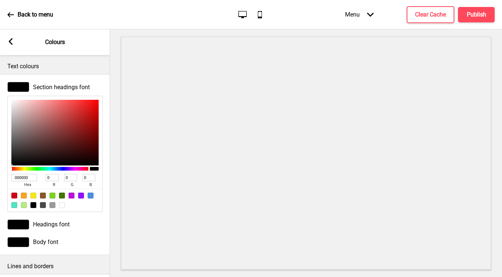
click at [11, 42] on icon at bounding box center [11, 41] width 4 height 7
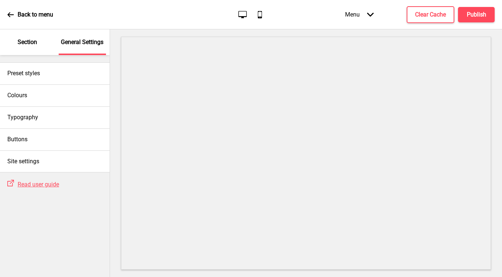
click at [23, 42] on p "Section" at bounding box center [27, 42] width 19 height 8
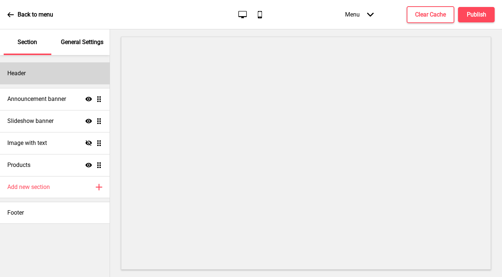
click at [37, 74] on div "Header" at bounding box center [55, 73] width 110 height 22
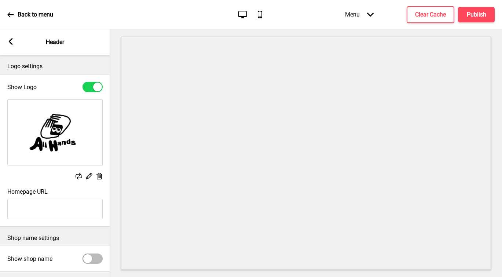
scroll to position [70, 0]
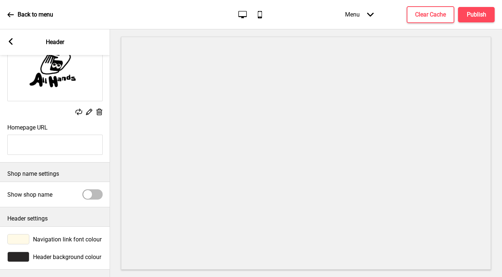
click at [12, 42] on rect at bounding box center [10, 41] width 7 height 7
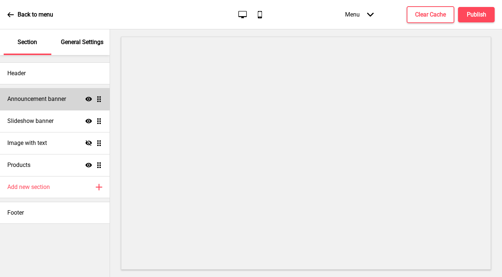
click at [40, 100] on h4 "Announcement banner" at bounding box center [36, 99] width 59 height 8
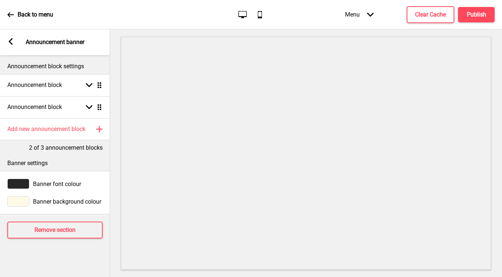
click at [22, 184] on div at bounding box center [18, 184] width 22 height 10
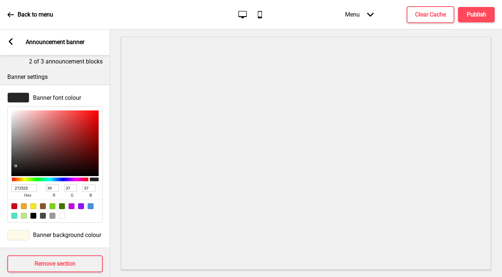
scroll to position [101, 0]
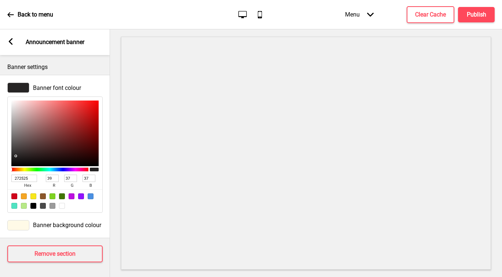
drag, startPoint x: 28, startPoint y: 173, endPoint x: -6, endPoint y: 167, distance: 34.7
click at [0, 167] on html "Back to menu Desktop Mobile Menu Arrow down Product Page Store Information Chec…" at bounding box center [251, 138] width 502 height 277
paste input "000000"
type input "000000"
type input "0"
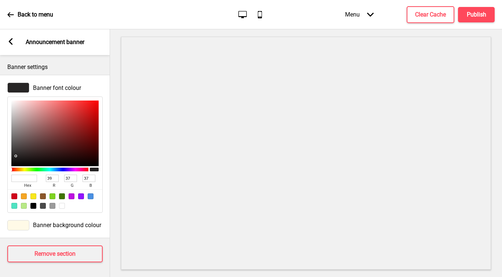
type input "0"
type input "000000"
click at [12, 45] on div "Arrow left" at bounding box center [10, 42] width 7 height 8
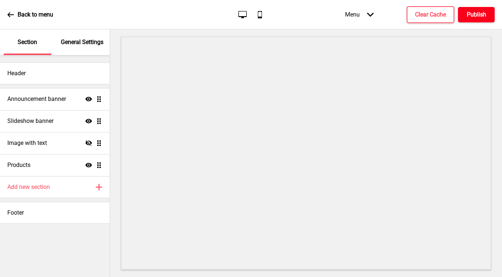
click at [467, 11] on h4 "Publish" at bounding box center [476, 15] width 19 height 8
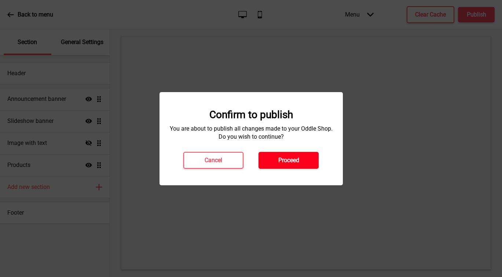
click at [300, 157] on button "Proceed" at bounding box center [289, 160] width 60 height 17
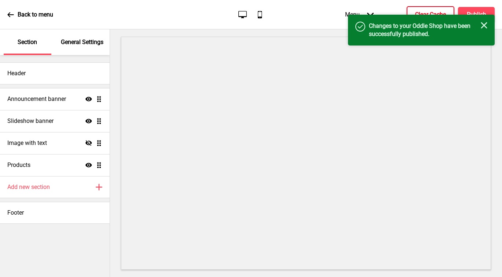
click at [435, 9] on button "Clear Cache" at bounding box center [431, 14] width 48 height 17
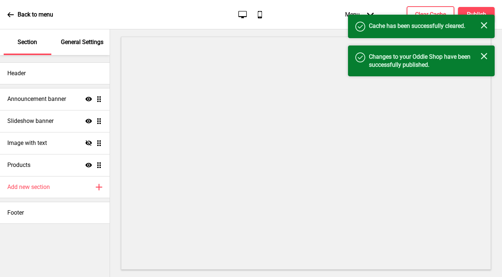
click at [485, 25] on icon "Close" at bounding box center [484, 25] width 7 height 7
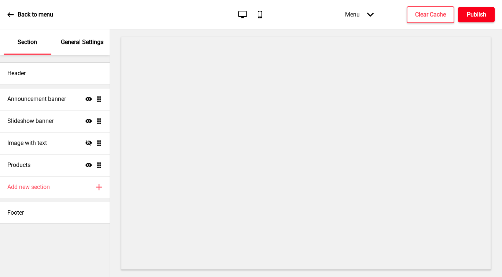
click at [483, 18] on h4 "Publish" at bounding box center [476, 15] width 19 height 8
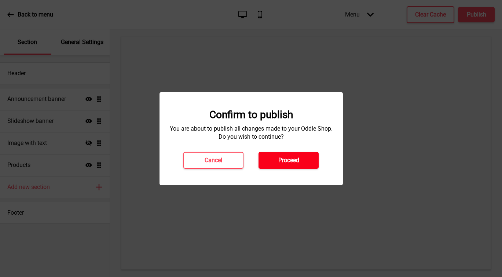
click at [276, 164] on button "Proceed" at bounding box center [289, 160] width 60 height 17
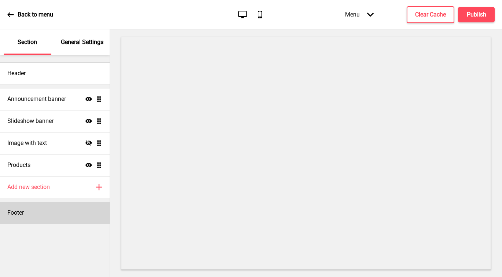
click at [39, 215] on div "Footer" at bounding box center [55, 213] width 110 height 22
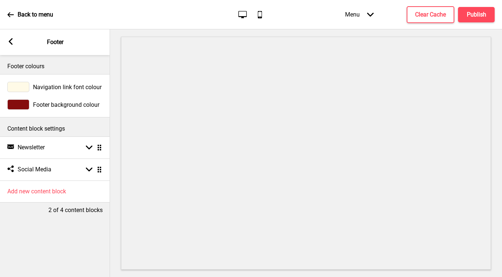
click at [20, 107] on div at bounding box center [18, 104] width 22 height 10
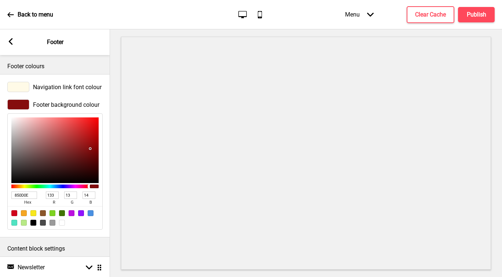
drag, startPoint x: 32, startPoint y: 194, endPoint x: -10, endPoint y: 187, distance: 42.0
click at [0, 187] on html "Back to menu Desktop Mobile Menu Arrow down Product Page Store Information Chec…" at bounding box center [251, 138] width 502 height 277
type input "000"
type input "0"
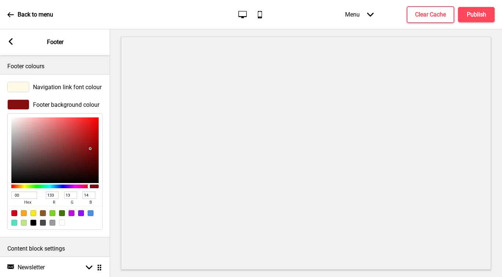
type input "0"
type input "000000"
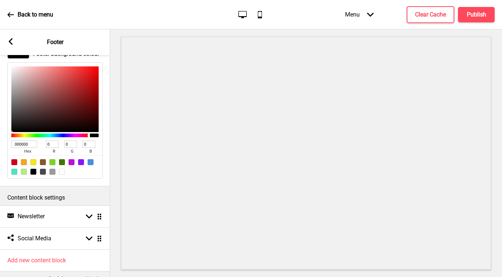
scroll to position [70, 0]
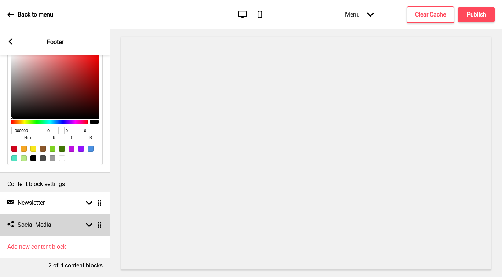
click at [62, 218] on div "Social media Social Media Arrow down Drag" at bounding box center [55, 225] width 110 height 22
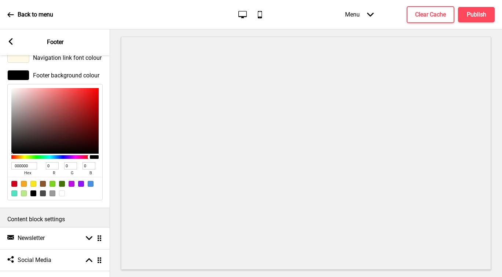
scroll to position [27, 0]
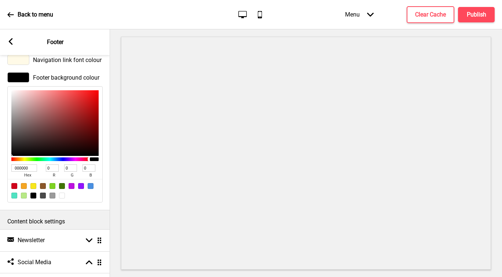
click at [9, 40] on rect at bounding box center [10, 41] width 7 height 7
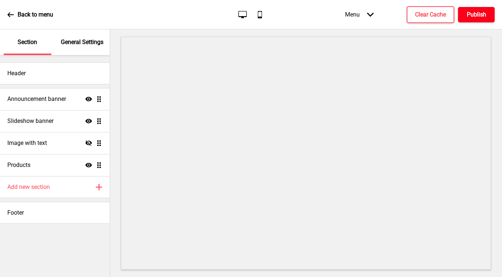
click at [471, 15] on h4 "Publish" at bounding box center [476, 15] width 19 height 8
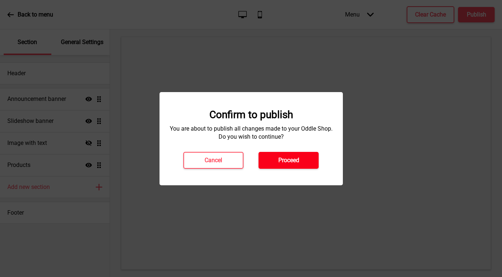
click at [304, 156] on button "Proceed" at bounding box center [289, 160] width 60 height 17
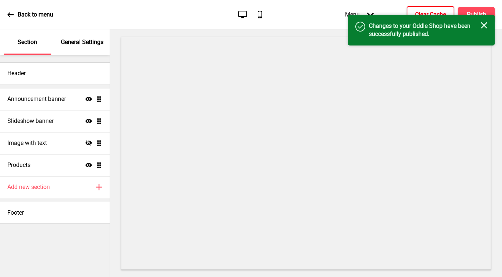
click at [423, 10] on button "Clear Cache" at bounding box center [431, 14] width 48 height 17
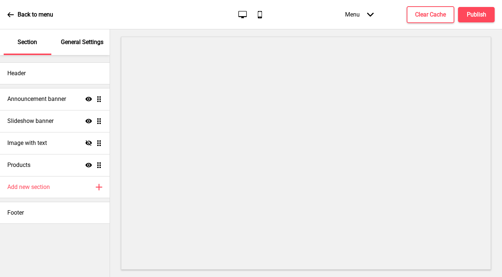
click at [83, 46] on p "General Settings" at bounding box center [82, 42] width 43 height 8
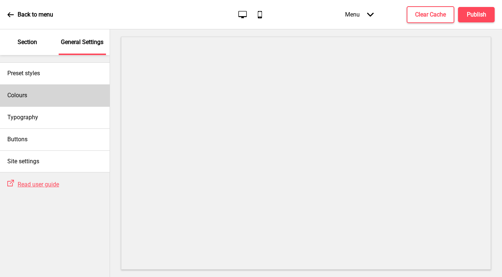
click at [57, 99] on div "Colours" at bounding box center [55, 95] width 110 height 22
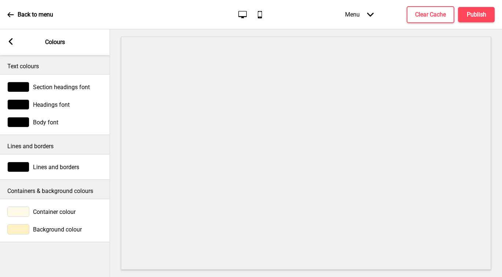
click at [22, 230] on div at bounding box center [18, 229] width 22 height 10
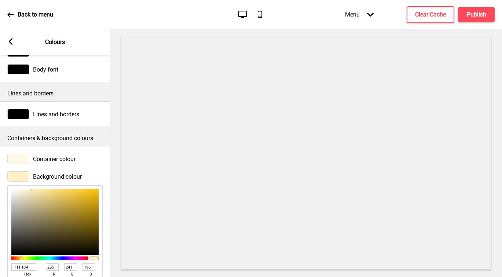
scroll to position [98, 0]
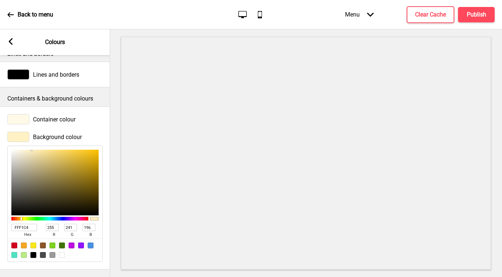
drag, startPoint x: 32, startPoint y: 222, endPoint x: 6, endPoint y: 221, distance: 25.7
click at [6, 221] on div "Background colour FFF1C4 hex 255 r 241 g 196 b 100 a" at bounding box center [55, 197] width 110 height 138
click at [14, 42] on div "Arrow left Colours" at bounding box center [55, 42] width 110 height 26
click at [11, 41] on rect at bounding box center [10, 41] width 7 height 7
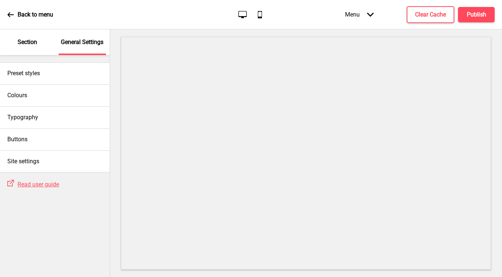
click at [39, 51] on div "Section" at bounding box center [28, 42] width 48 height 26
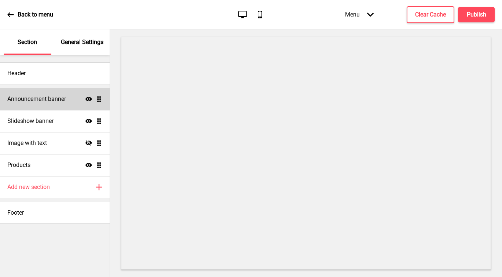
click at [39, 99] on h4 "Announcement banner" at bounding box center [36, 99] width 59 height 8
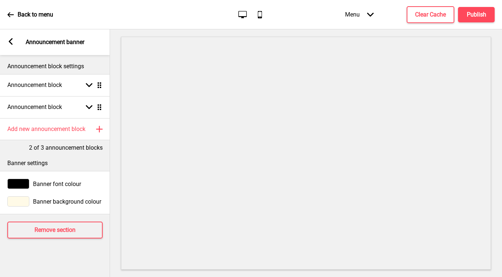
click at [22, 202] on div at bounding box center [18, 201] width 22 height 10
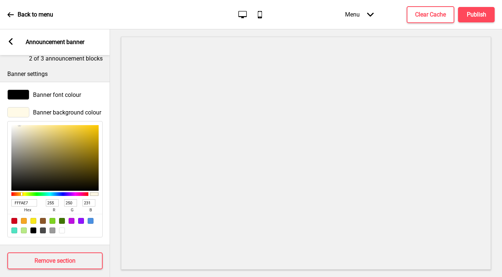
scroll to position [98, 0]
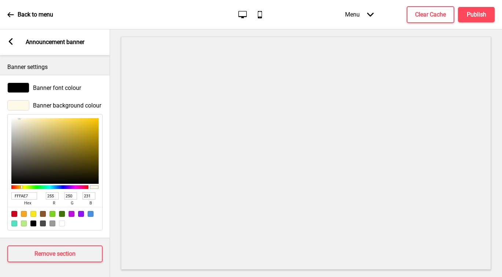
drag, startPoint x: 32, startPoint y: 194, endPoint x: 7, endPoint y: 190, distance: 25.2
click at [7, 190] on div "Banner background colour FFFAE7 hex 255 r 250 g 231 b 100 a" at bounding box center [55, 165] width 110 height 138
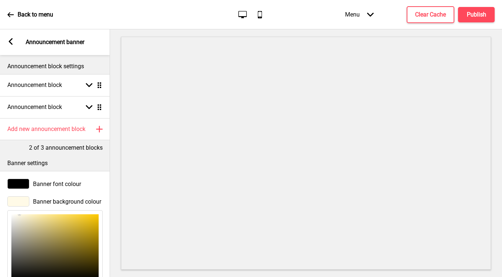
scroll to position [101, 0]
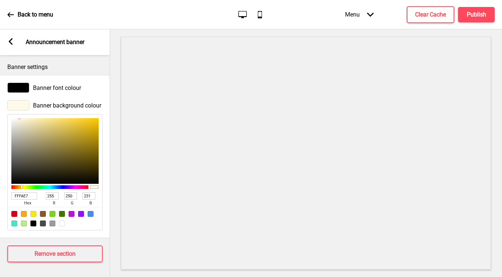
click at [12, 44] on icon at bounding box center [11, 41] width 4 height 7
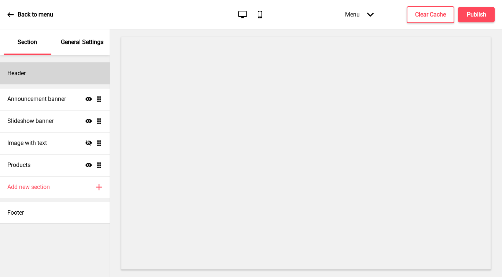
click at [54, 75] on div "Header" at bounding box center [55, 73] width 110 height 22
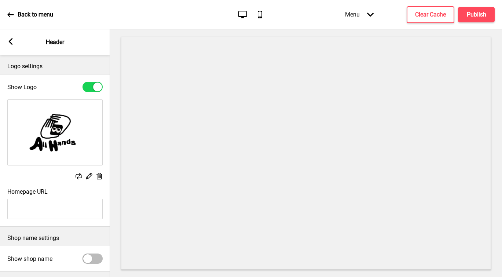
scroll to position [70, 0]
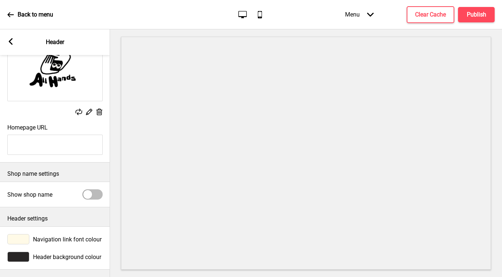
click at [16, 234] on div at bounding box center [18, 239] width 22 height 10
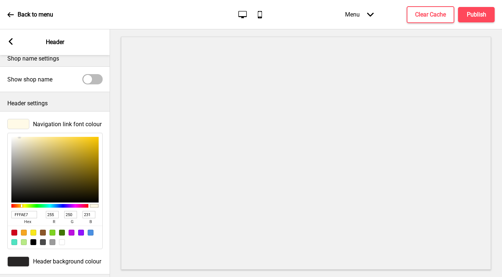
scroll to position [189, 0]
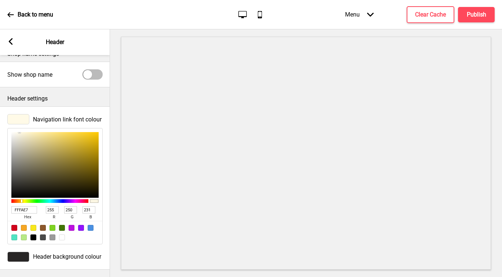
click at [11, 43] on icon at bounding box center [11, 41] width 4 height 7
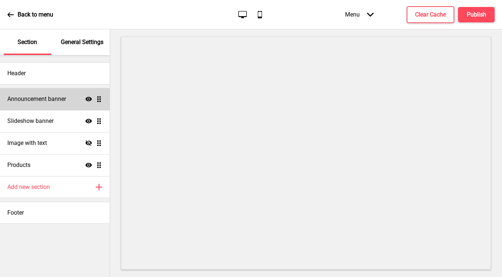
click at [39, 99] on h4 "Announcement banner" at bounding box center [36, 99] width 59 height 8
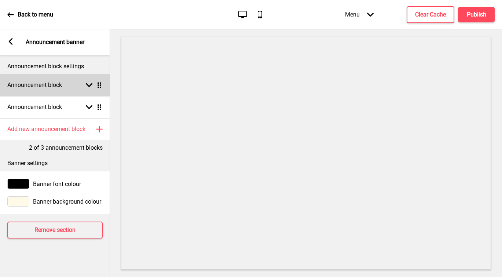
click at [61, 88] on h4 "Announcement block" at bounding box center [34, 85] width 55 height 8
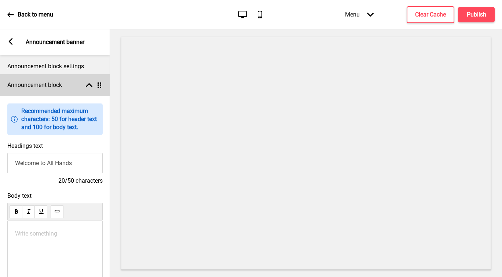
click at [61, 88] on h4 "Announcement block" at bounding box center [34, 85] width 55 height 8
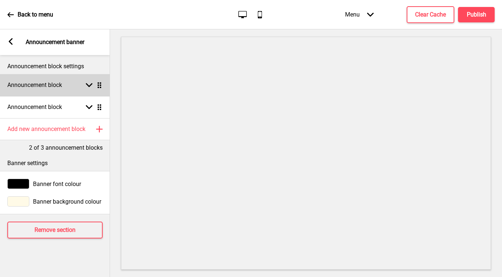
click at [61, 88] on h4 "Announcement block" at bounding box center [34, 85] width 55 height 8
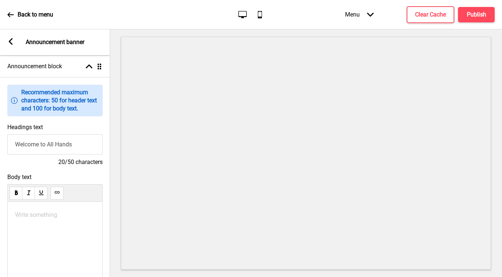
scroll to position [0, 0]
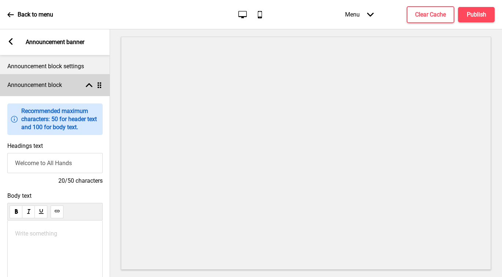
click at [67, 83] on div "Announcement block Arrow up Drag" at bounding box center [55, 85] width 110 height 22
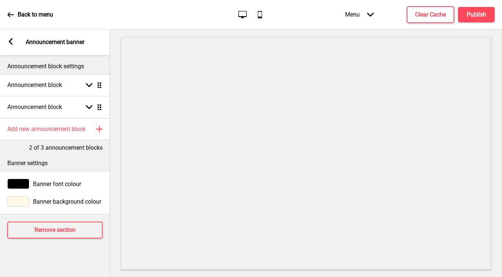
click at [23, 203] on div at bounding box center [18, 201] width 22 height 10
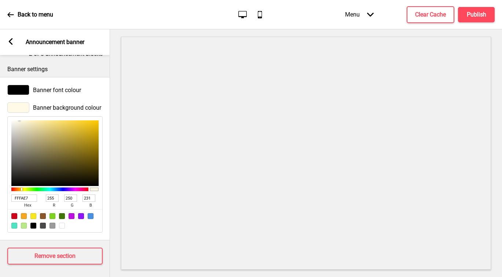
scroll to position [101, 0]
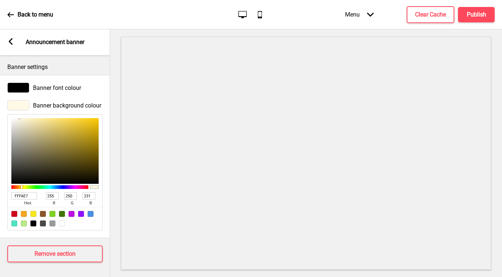
drag, startPoint x: 33, startPoint y: 189, endPoint x: -23, endPoint y: 183, distance: 56.5
click at [0, 183] on html "Back to menu Desktop Mobile Menu Arrow down Product Page Store Information Chec…" at bounding box center [251, 138] width 502 height 277
paste input "FFF1C4"
type input "FFF1C4"
type input "241"
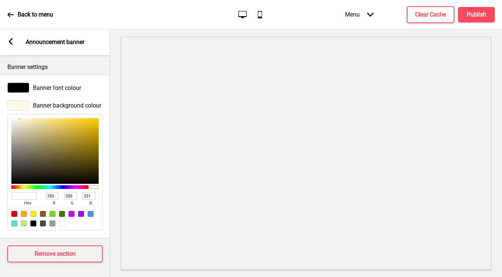
type input "196"
drag, startPoint x: 30, startPoint y: 191, endPoint x: 6, endPoint y: 187, distance: 24.5
click at [6, 187] on div "Banner background colour FFF1C4 hex 255 r 241 g 196 b 100 a" at bounding box center [55, 165] width 110 height 138
type input "FFFAE7"
type input "250"
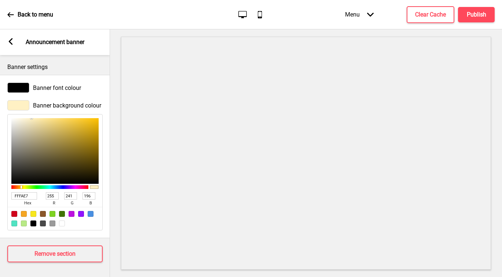
type input "231"
click at [33, 192] on input "FFFAE7" at bounding box center [24, 195] width 26 height 7
drag, startPoint x: 33, startPoint y: 191, endPoint x: -5, endPoint y: 187, distance: 37.9
click at [0, 187] on html "Back to menu Desktop Mobile Menu Arrow down Product Page Store Information Chec…" at bounding box center [251, 138] width 502 height 277
click at [13, 40] on rect at bounding box center [10, 41] width 7 height 7
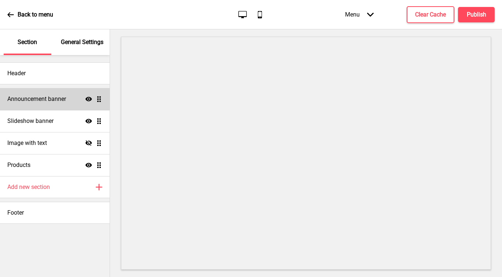
click at [44, 104] on div "Announcement banner Show Drag" at bounding box center [55, 99] width 110 height 22
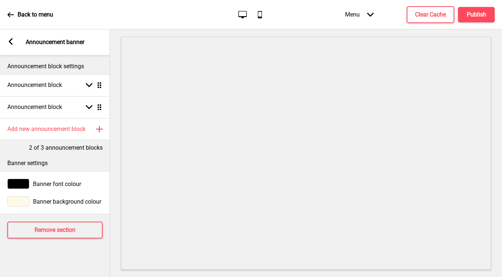
click at [9, 40] on rect at bounding box center [10, 41] width 7 height 7
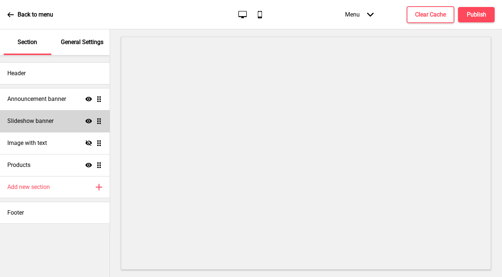
click at [43, 119] on h4 "Slideshow banner" at bounding box center [30, 121] width 46 height 8
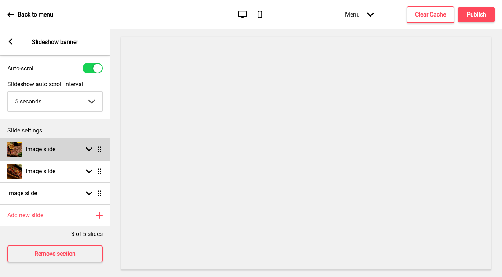
scroll to position [24, 0]
click at [73, 144] on div "Image slide Arrow down Drag" at bounding box center [55, 149] width 110 height 22
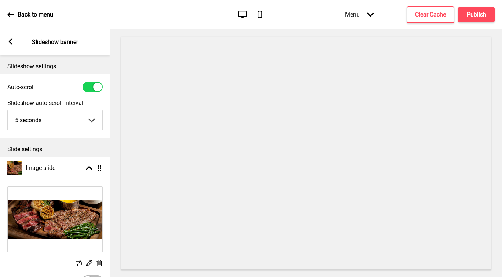
scroll to position [0, 0]
click at [8, 42] on rect at bounding box center [10, 41] width 7 height 7
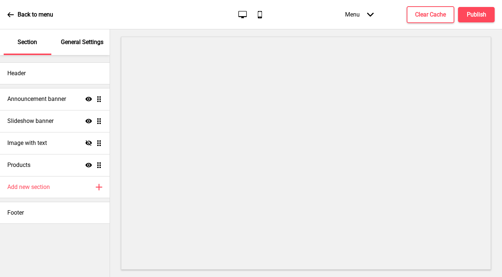
click at [75, 47] on div "General Settings" at bounding box center [83, 42] width 48 height 26
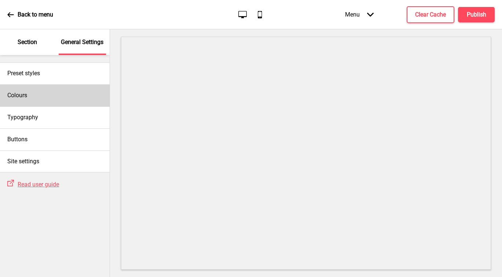
click at [42, 96] on div "Colours" at bounding box center [55, 95] width 110 height 22
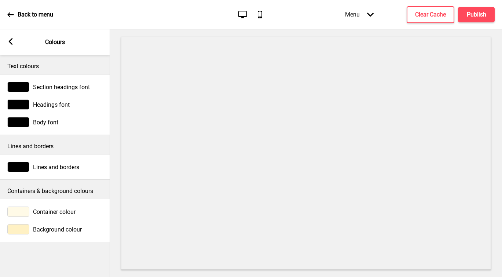
click at [18, 230] on div at bounding box center [18, 229] width 22 height 10
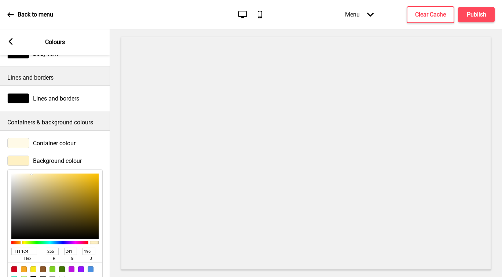
scroll to position [98, 0]
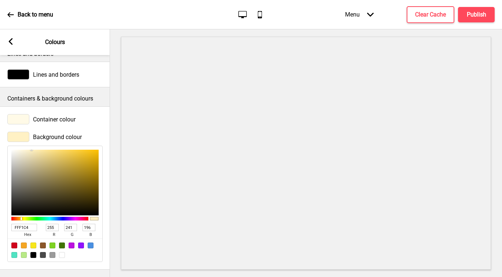
drag, startPoint x: 31, startPoint y: 221, endPoint x: -7, endPoint y: 214, distance: 38.7
click at [0, 214] on html "Back to menu Desktop Mobile Menu Arrow down Product Page Store Information Chec…" at bounding box center [251, 138] width 502 height 277
paste input "FFFAE7"
type input "FFFAE7"
type input "250"
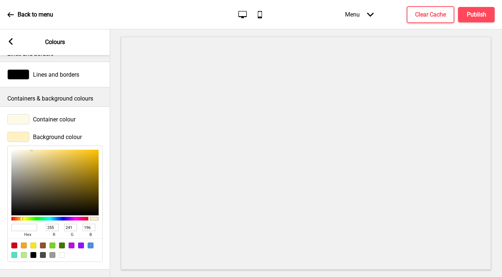
type input "231"
type input "FFF1C4"
type input "241"
type input "196"
click at [16, 224] on input "FFF1C4" at bounding box center [24, 227] width 26 height 7
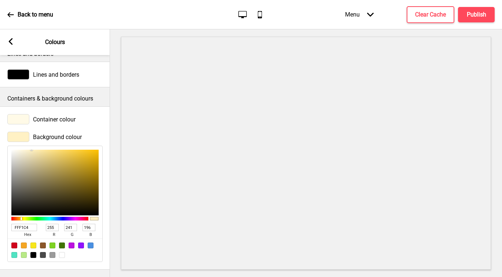
drag, startPoint x: 33, startPoint y: 223, endPoint x: 11, endPoint y: 220, distance: 21.4
click at [11, 224] on input "FFF1C4" at bounding box center [24, 227] width 26 height 7
click at [33, 224] on input "FFF1C4" at bounding box center [24, 227] width 26 height 7
drag, startPoint x: 35, startPoint y: 222, endPoint x: -3, endPoint y: 215, distance: 38.2
click at [0, 215] on html "Back to menu Desktop Mobile Menu Arrow down Product Page Store Information Chec…" at bounding box center [251, 138] width 502 height 277
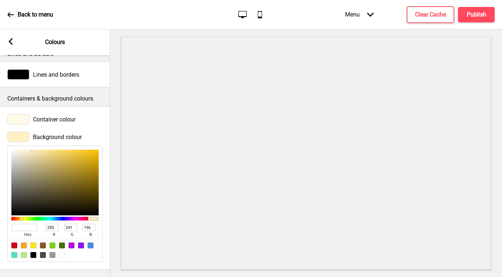
paste input "FFFAE7"
type input "FFFAE7"
type input "250"
type input "231"
type input "FFFAE7"
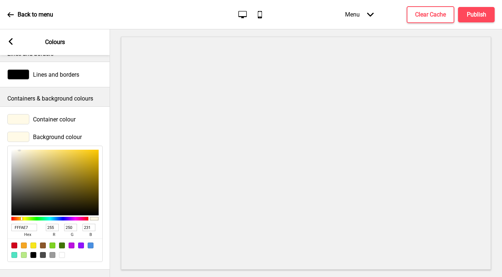
click at [25, 114] on div at bounding box center [18, 119] width 22 height 10
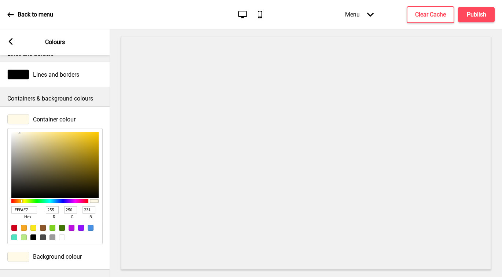
click at [31, 206] on input "FFFAE7" at bounding box center [24, 209] width 26 height 7
type input "FFF"
type input "255"
type input "FFF1C4"
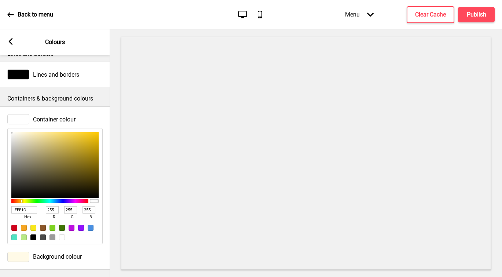
type input "241"
type input "196"
type input "E7CF82"
type input "231"
type input "207"
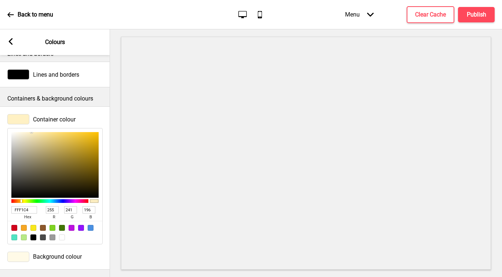
type input "130"
click at [50, 133] on div at bounding box center [54, 165] width 87 height 66
type input "BDAB71"
type input "189"
type input "171"
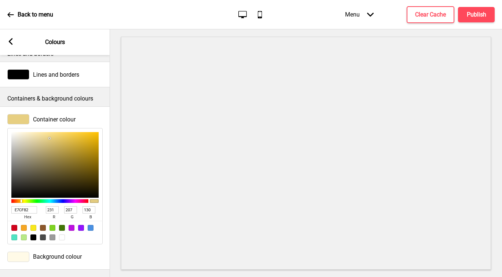
type input "113"
click at [46, 144] on div at bounding box center [54, 165] width 87 height 66
type input "D3C494"
type input "211"
type input "196"
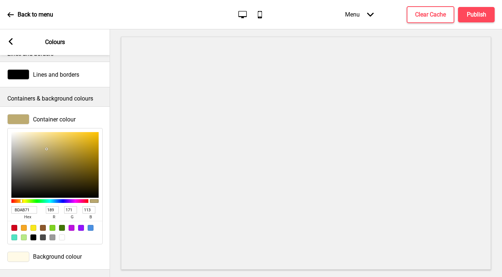
type input "148"
click at [37, 138] on div at bounding box center [54, 165] width 87 height 66
type input "E2C56A"
type input "226"
type input "197"
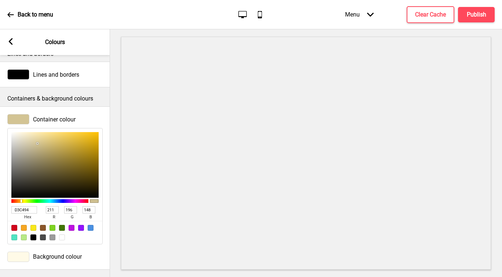
type input "106"
type input "E2C569"
type input "105"
click at [58, 134] on div at bounding box center [54, 165] width 87 height 66
type input "9A8645"
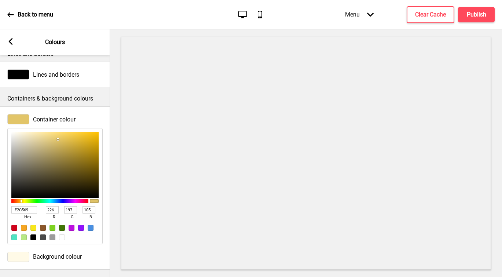
type input "154"
type input "134"
type input "69"
click at [59, 153] on div at bounding box center [54, 165] width 87 height 66
type input "CBC1A0"
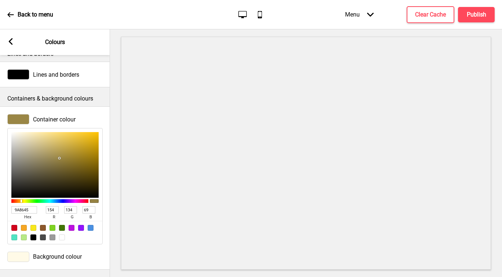
type input "203"
type input "193"
type input "160"
type input "CCC2A1"
type input "204"
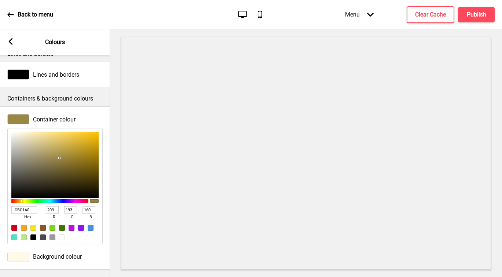
type input "194"
type input "161"
click at [30, 140] on div at bounding box center [54, 165] width 87 height 66
type input "F4EBCD"
type input "244"
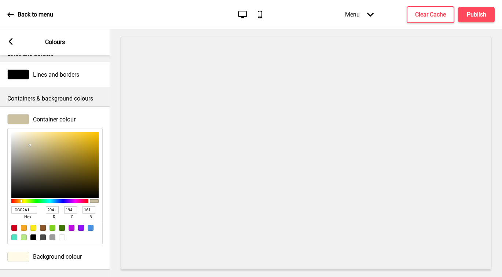
type input "235"
type input "205"
click at [25, 132] on div at bounding box center [54, 165] width 87 height 66
type input "BDB393"
type input "189"
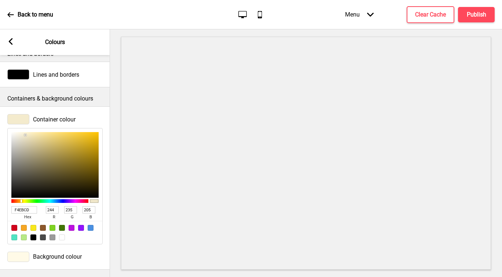
type input "179"
type input "147"
click at [31, 144] on div at bounding box center [54, 165] width 87 height 66
type input "D6CFB8"
type input "214"
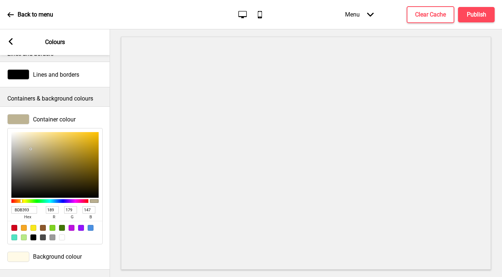
type input "207"
type input "184"
type input "D8D0B8"
type input "216"
type input "208"
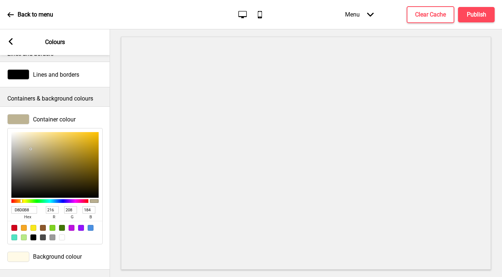
type input "D8D0B7"
type input "183"
click at [25, 137] on div at bounding box center [54, 165] width 87 height 66
type input "F7EFD5"
type input "247"
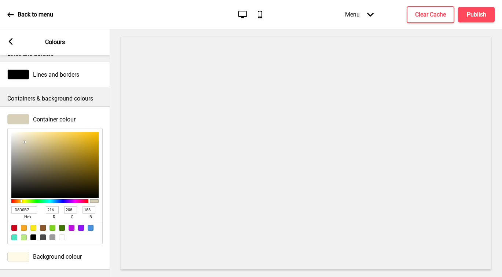
type input "239"
type input "213"
type input "F7EFD4"
type input "212"
click at [24, 132] on div at bounding box center [54, 165] width 87 height 66
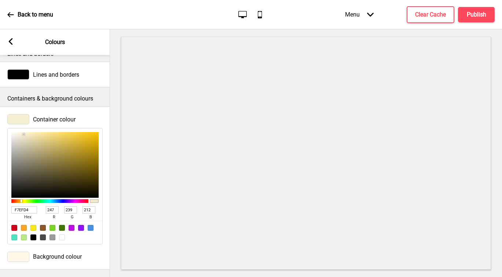
type input "F0E4BD"
type input "240"
type input "228"
click at [30, 132] on div at bounding box center [54, 165] width 87 height 66
click at [23, 132] on div at bounding box center [54, 165] width 87 height 66
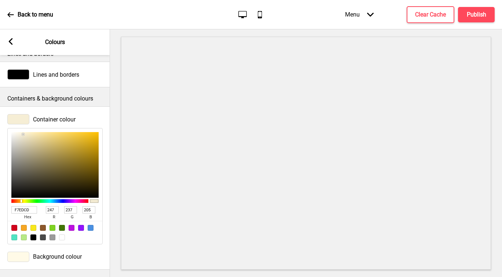
click at [26, 132] on div at bounding box center [54, 165] width 87 height 66
click at [468, 16] on h4 "Publish" at bounding box center [476, 15] width 19 height 8
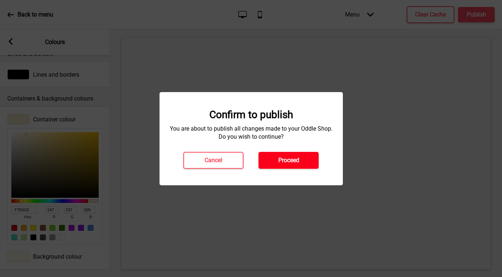
click at [300, 157] on button "Proceed" at bounding box center [289, 160] width 60 height 17
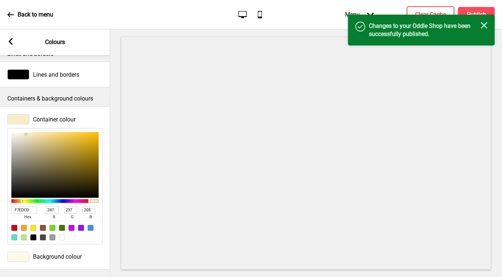
click at [433, 15] on div "Success Changes to your Oddle Shop have been successfully published. Close" at bounding box center [421, 30] width 147 height 31
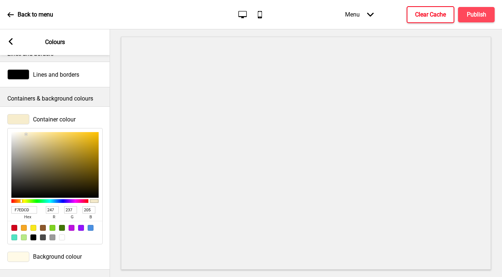
click at [435, 11] on h4 "Clear Cache" at bounding box center [430, 15] width 31 height 8
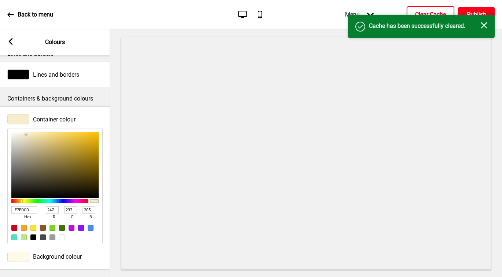
click at [471, 13] on h4 "Publish" at bounding box center [476, 15] width 19 height 8
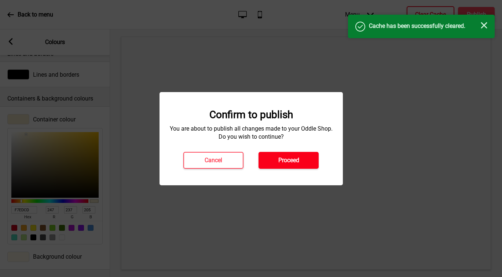
click at [295, 160] on h4 "Proceed" at bounding box center [288, 160] width 21 height 8
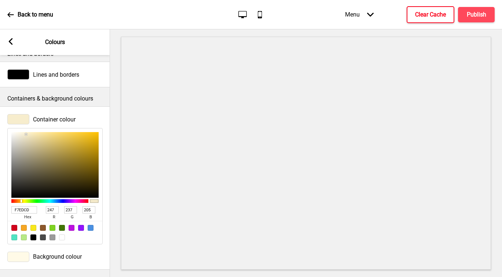
click at [10, 43] on icon at bounding box center [11, 41] width 4 height 7
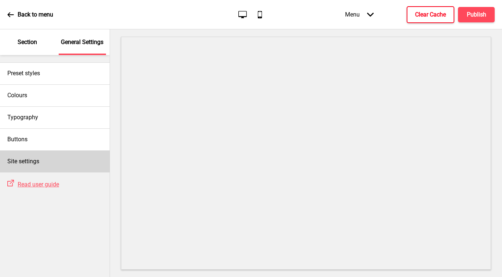
click at [43, 164] on div "Site settings" at bounding box center [55, 161] width 110 height 22
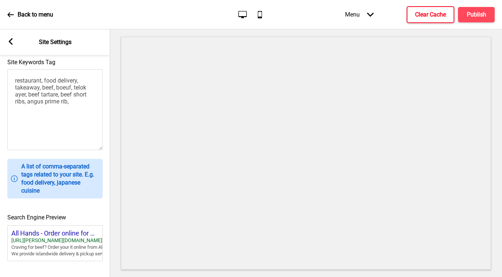
scroll to position [310, 0]
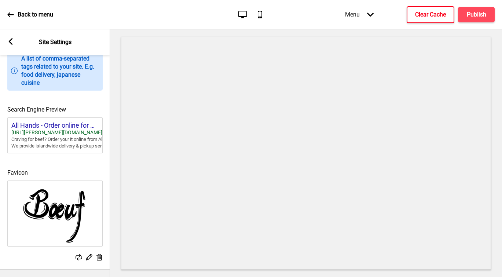
click at [100, 254] on icon at bounding box center [99, 257] width 6 height 7
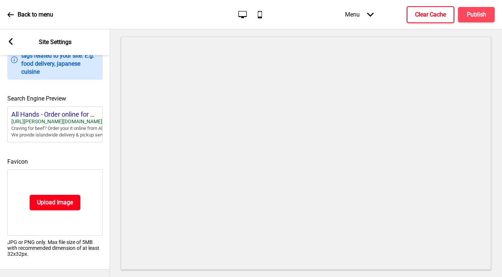
click at [62, 206] on h4 "Upload Image" at bounding box center [55, 202] width 36 height 8
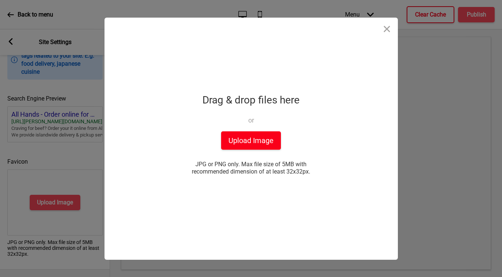
click at [252, 139] on button "Upload Image" at bounding box center [251, 140] width 60 height 18
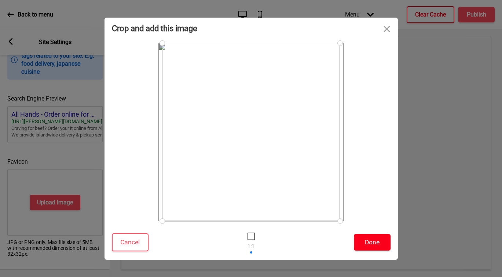
click at [374, 242] on button "Done" at bounding box center [372, 242] width 37 height 17
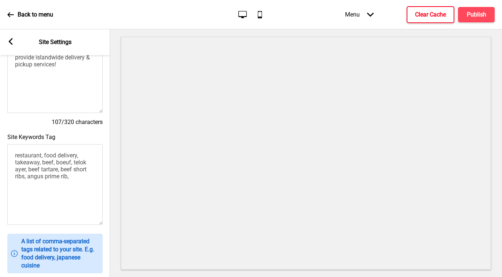
scroll to position [109, 0]
drag, startPoint x: 78, startPoint y: 179, endPoint x: 44, endPoint y: 164, distance: 36.9
click at [44, 164] on textarea "restaurant, food delivery, takeaway, beef, boeuf, telok ayer, beef tartare, bee…" at bounding box center [54, 185] width 95 height 81
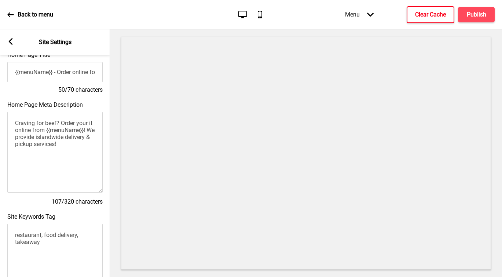
scroll to position [0, 0]
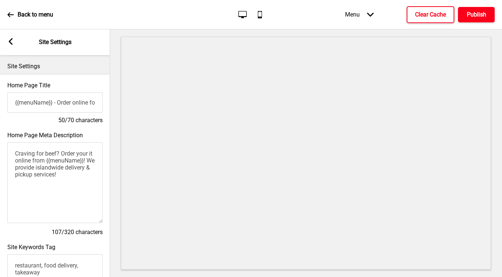
click at [466, 19] on button "Publish" at bounding box center [476, 14] width 37 height 15
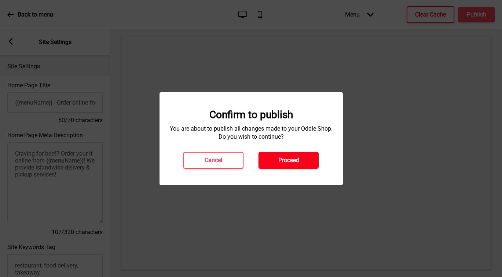
click at [300, 162] on button "Proceed" at bounding box center [289, 160] width 60 height 17
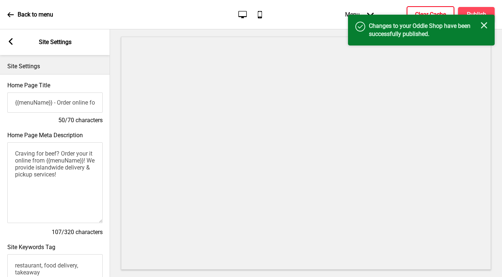
click at [482, 26] on icon "Close" at bounding box center [484, 25] width 7 height 7
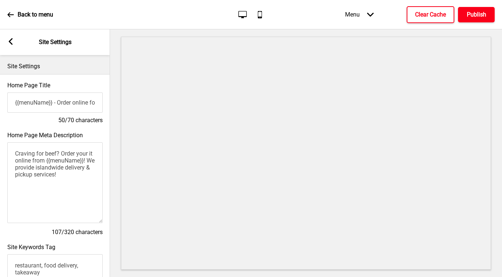
click at [472, 12] on h4 "Publish" at bounding box center [476, 15] width 19 height 8
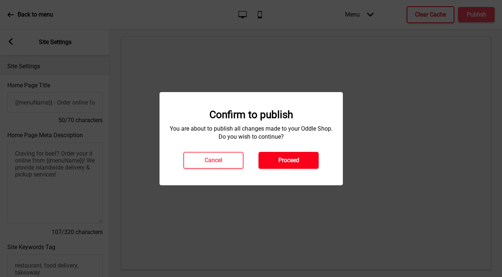
click at [294, 160] on h4 "Proceed" at bounding box center [288, 160] width 21 height 8
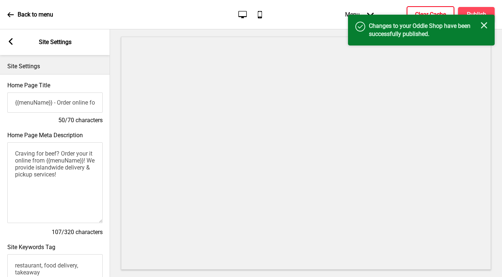
click at [431, 11] on h4 "Clear Cache" at bounding box center [430, 15] width 31 height 8
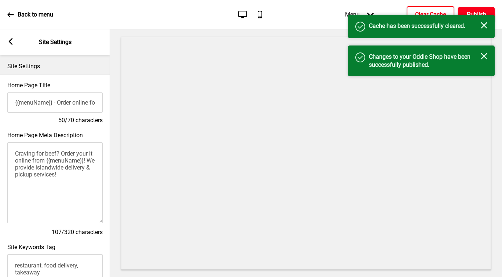
click at [480, 12] on h4 "Publish" at bounding box center [476, 15] width 19 height 8
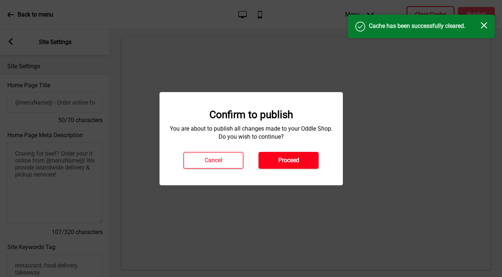
click at [288, 161] on h4 "Proceed" at bounding box center [288, 160] width 21 height 8
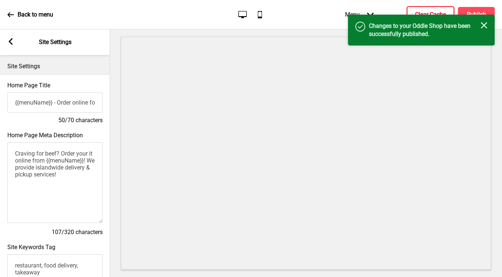
click at [12, 40] on g at bounding box center [10, 41] width 7 height 7
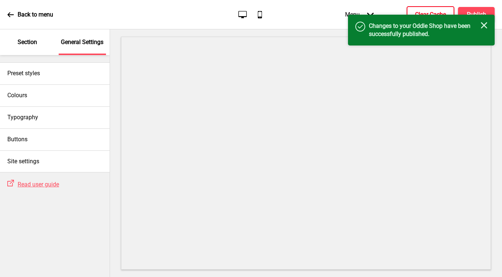
click at [10, 19] on div "Back to menu" at bounding box center [30, 15] width 46 height 20
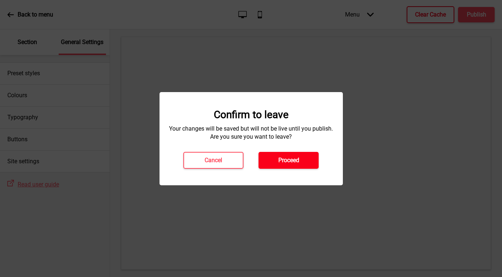
click at [293, 155] on button "Proceed" at bounding box center [289, 160] width 60 height 17
